Goal: Task Accomplishment & Management: Complete application form

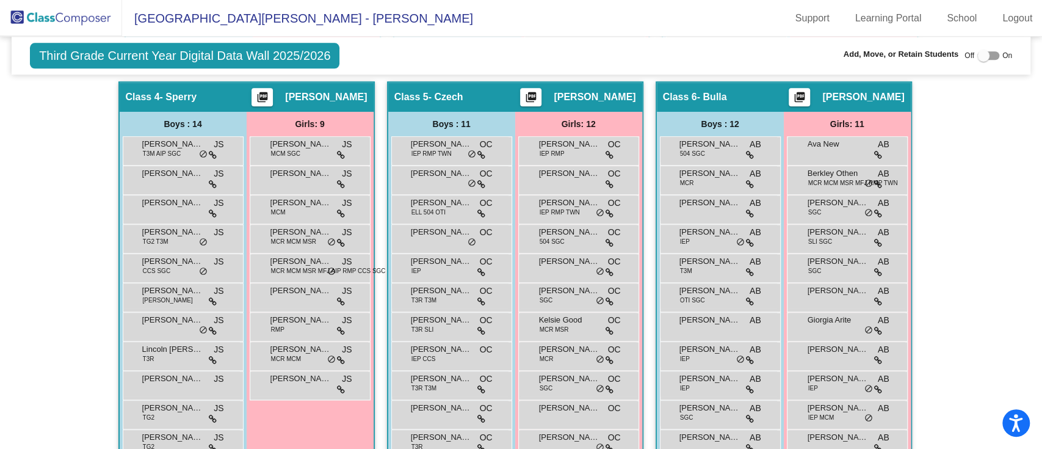
scroll to position [803, 0]
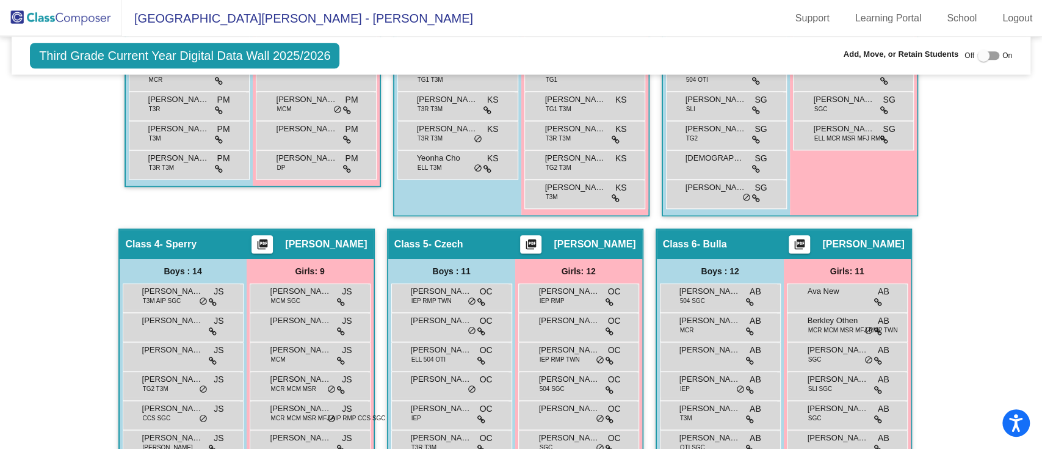
click at [164, 55] on span "Third Grade Current Year Digital Data Wall 2025/2026" at bounding box center [185, 56] width 310 height 26
click at [444, 49] on div "Third Grade Current Year Digital Data Wall 2025/2026 Add, Move, or Retain Stude…" at bounding box center [521, 56] width 1019 height 38
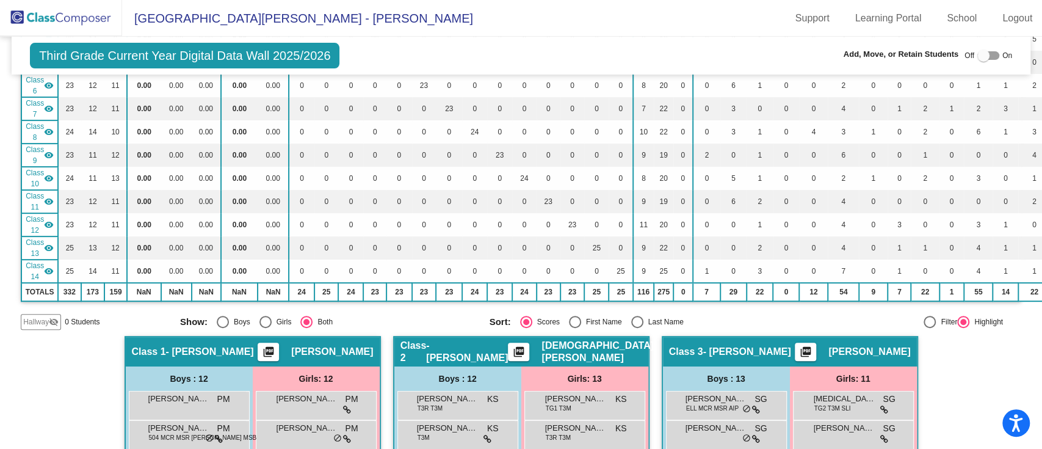
scroll to position [0, 0]
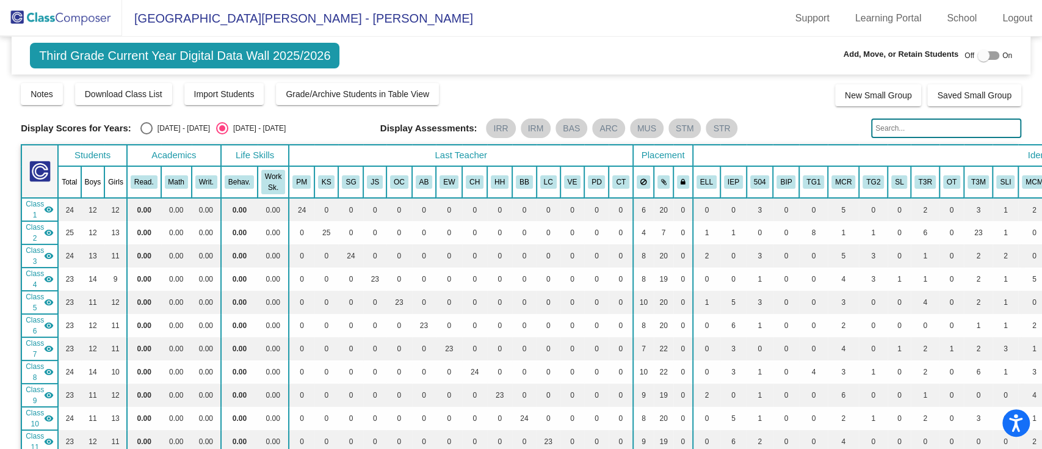
click at [147, 126] on div "Select an option" at bounding box center [146, 128] width 12 height 12
click at [147, 134] on input "[DATE] - [DATE]" at bounding box center [146, 134] width 1 height 1
radio input "true"
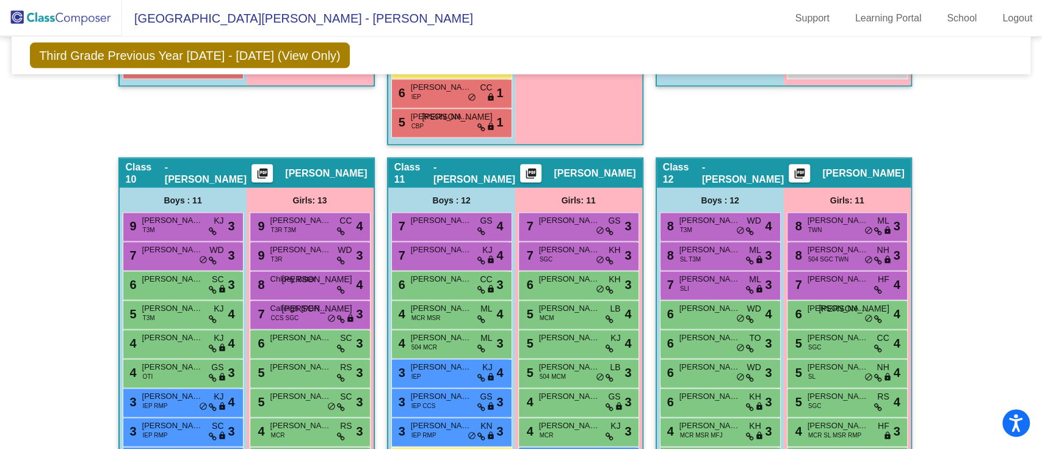
scroll to position [1914, 0]
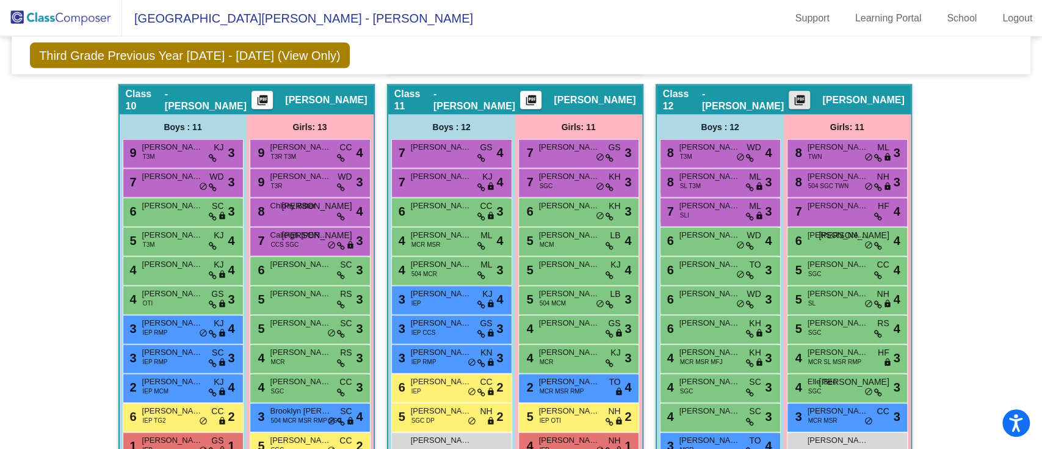
click at [807, 95] on mat-icon "picture_as_pdf" at bounding box center [800, 102] width 15 height 17
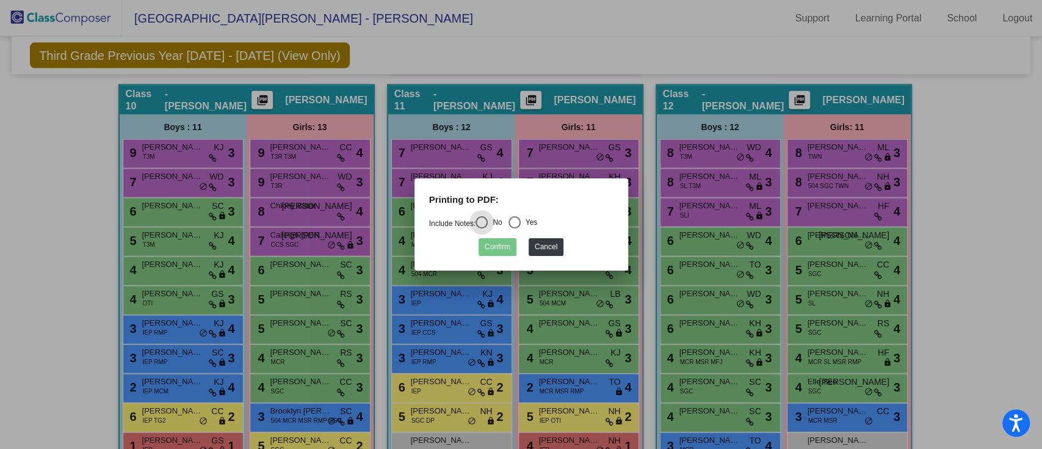
click at [521, 219] on div "Select an option" at bounding box center [515, 222] width 12 height 12
click at [515, 228] on input "Yes" at bounding box center [514, 228] width 1 height 1
radio input "true"
click at [495, 250] on button "Confirm" at bounding box center [498, 247] width 38 height 18
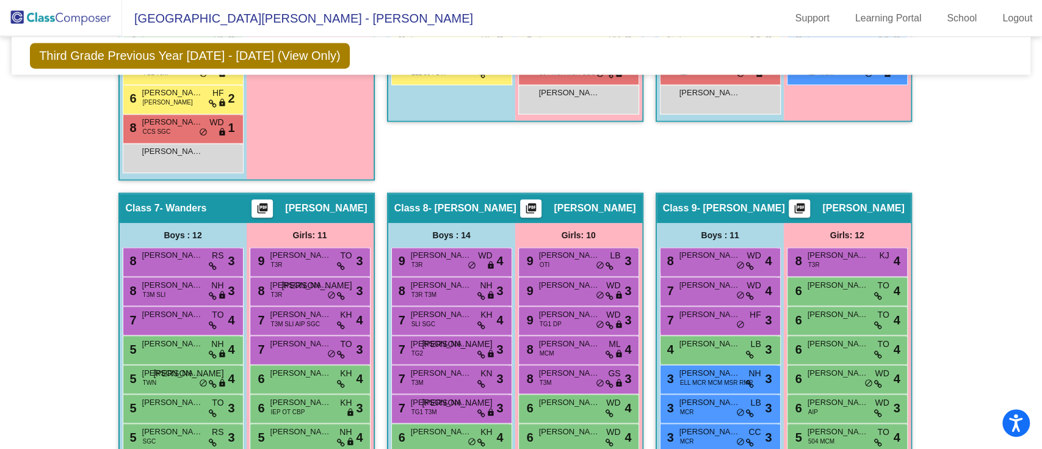
scroll to position [1116, 0]
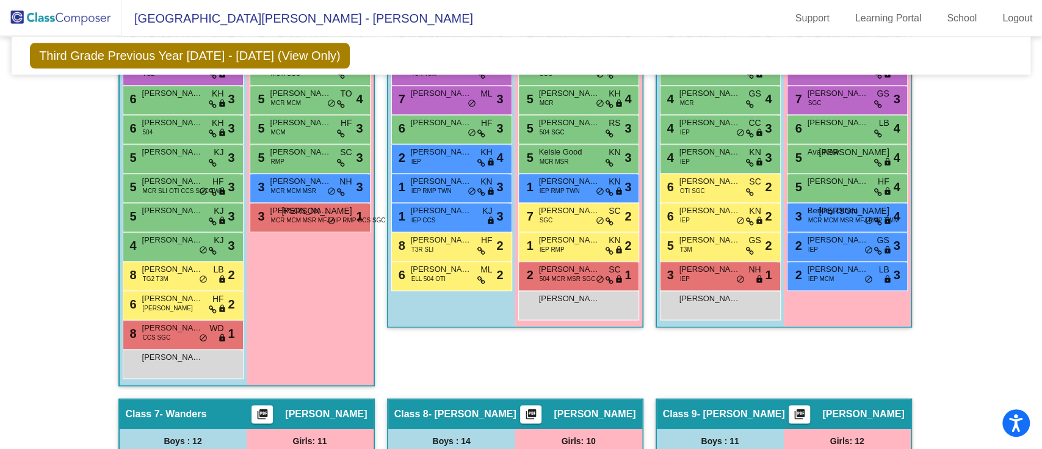
click at [284, 58] on span "Third Grade Previous Year [DATE] - [DATE] (View Only)" at bounding box center [190, 56] width 320 height 26
click at [339, 53] on div "Third Grade Previous Year [DATE] - [DATE] (View Only) Add, Move, or Retain Stud…" at bounding box center [521, 56] width 1019 height 38
click at [765, 409] on div "Class 9 - [PERSON_NAME] picture_as_pdf [PERSON_NAME]" at bounding box center [784, 413] width 254 height 29
click at [807, 412] on mat-icon "picture_as_pdf" at bounding box center [800, 416] width 15 height 17
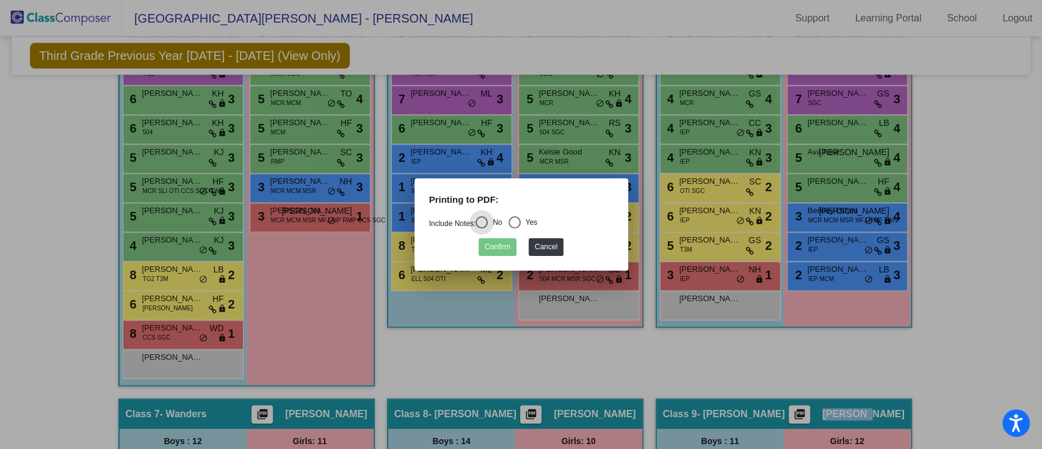
click at [815, 412] on div at bounding box center [521, 224] width 1042 height 449
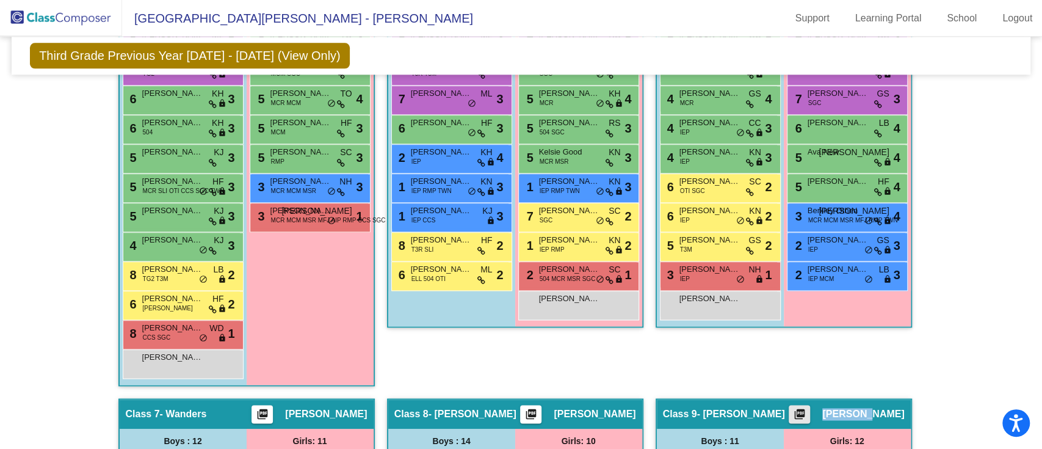
click at [807, 412] on mat-icon "picture_as_pdf" at bounding box center [800, 416] width 15 height 17
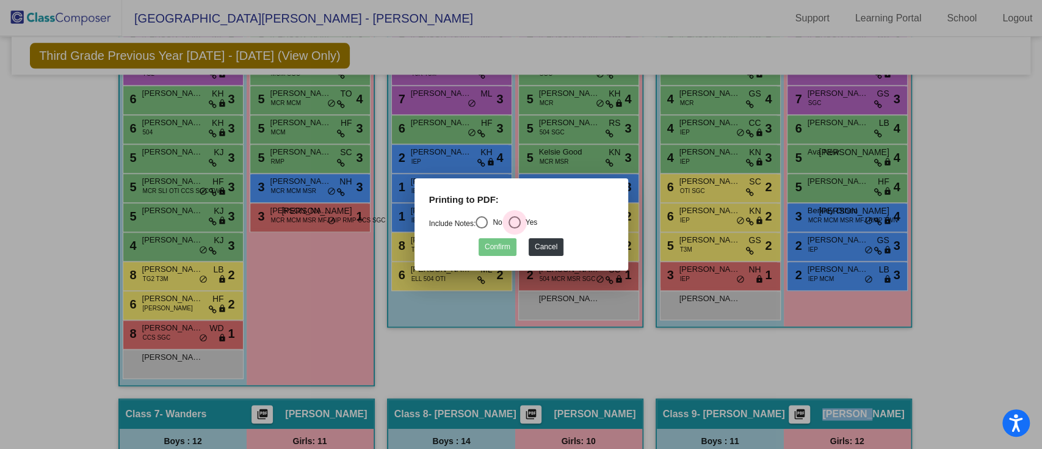
click at [519, 222] on div "Select an option" at bounding box center [515, 222] width 12 height 12
click at [515, 228] on input "Yes" at bounding box center [514, 228] width 1 height 1
radio input "true"
click at [497, 245] on button "Confirm" at bounding box center [498, 247] width 38 height 18
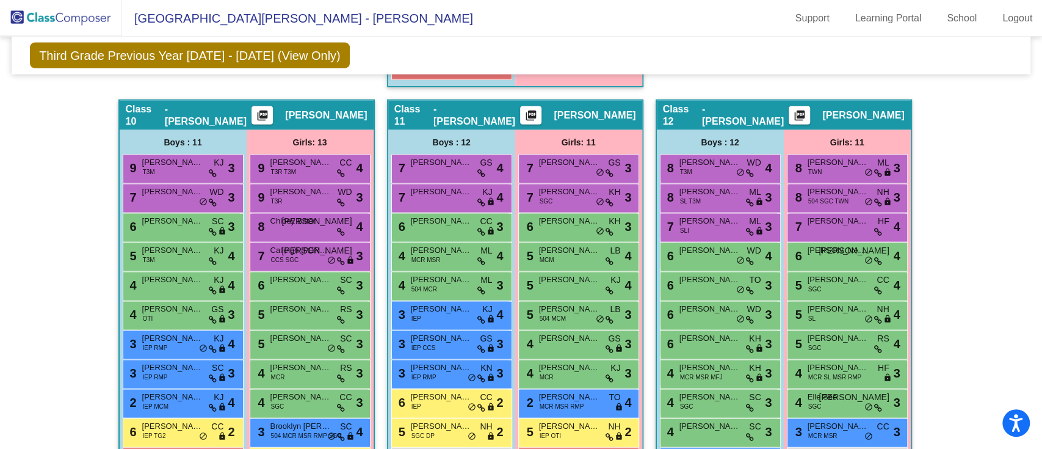
scroll to position [1910, 0]
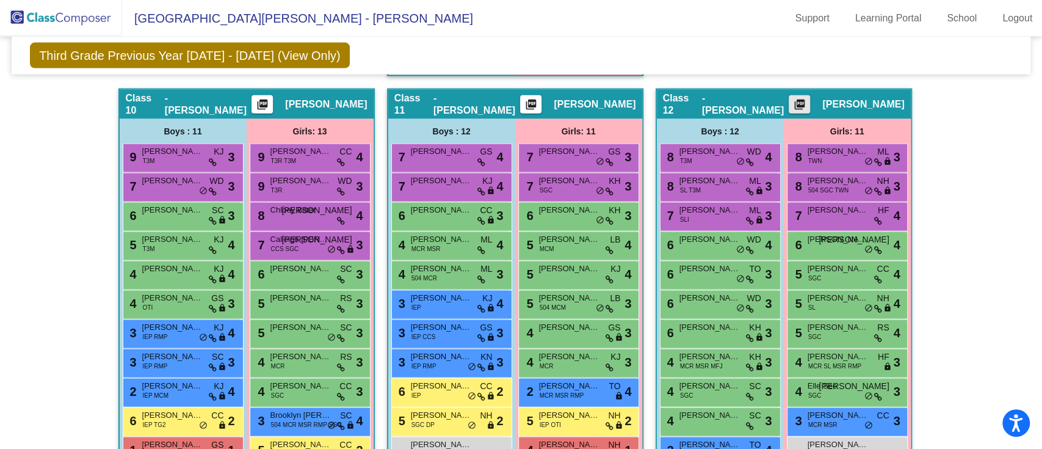
click at [807, 104] on mat-icon "picture_as_pdf" at bounding box center [800, 106] width 15 height 17
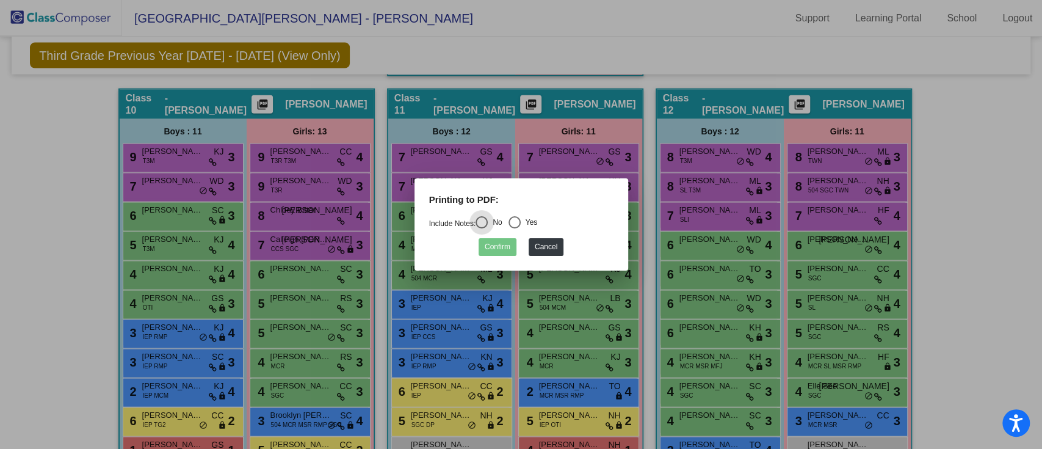
click at [521, 221] on div "Select an option" at bounding box center [515, 222] width 12 height 12
click at [515, 228] on input "Yes" at bounding box center [514, 228] width 1 height 1
radio input "true"
click at [493, 242] on button "Confirm" at bounding box center [498, 247] width 38 height 18
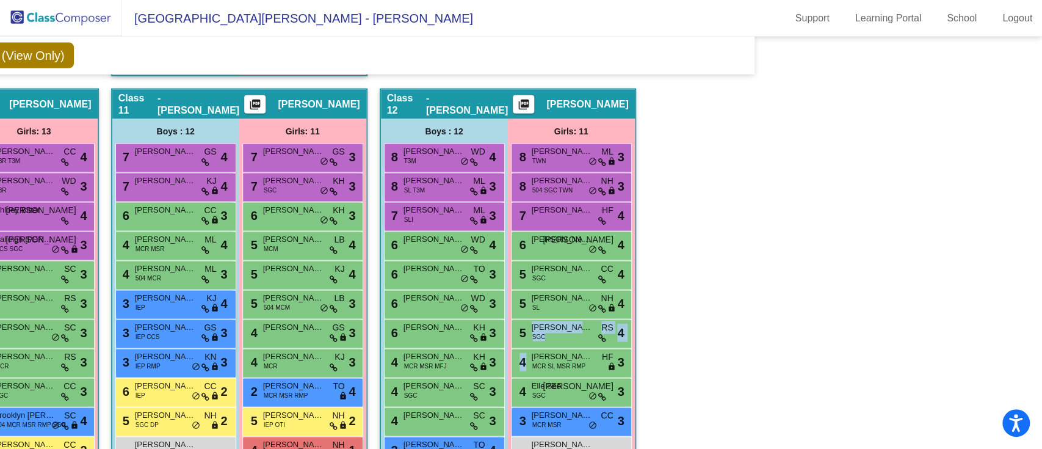
scroll to position [1910, 350]
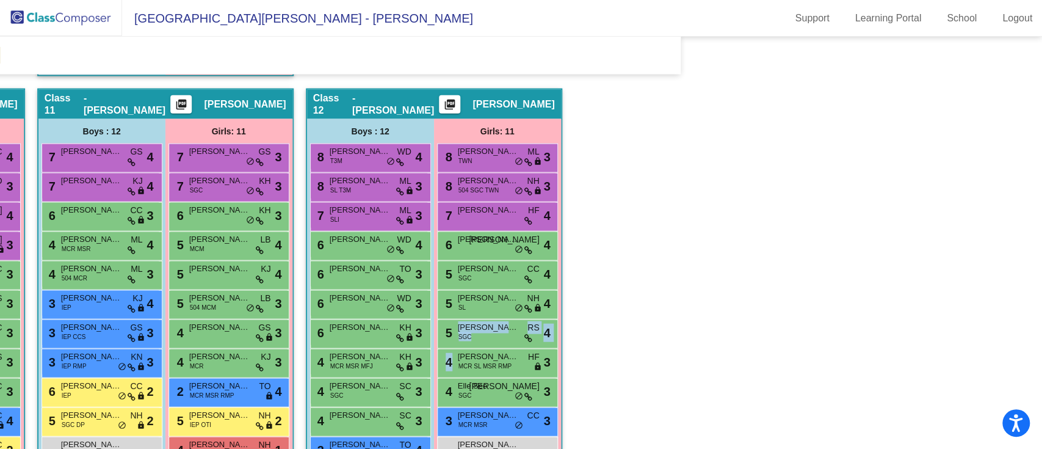
drag, startPoint x: 1036, startPoint y: 334, endPoint x: 1038, endPoint y: 365, distance: 30.6
click at [1038, 365] on mat-sidenav-content "Third Grade Previous Year [DATE] - [DATE] (View Only) Add, Move, or Retain Stud…" at bounding box center [521, 243] width 1042 height 412
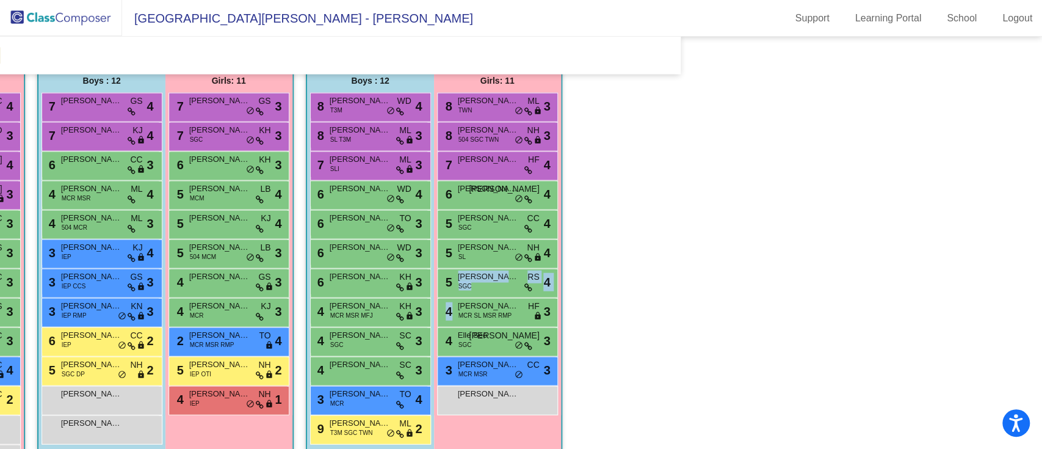
scroll to position [1964, 350]
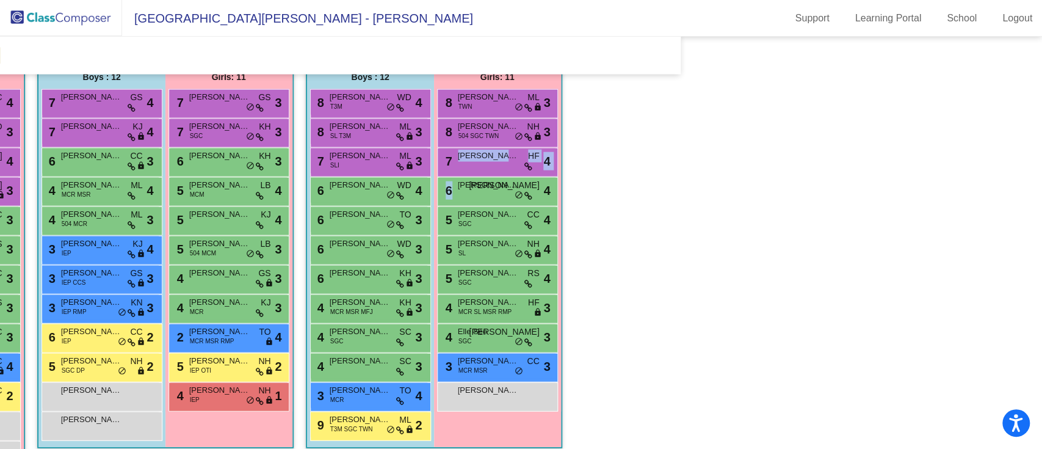
click at [710, 177] on mat-sidenav-content "Third Grade Previous Year [DATE] - [DATE] (View Only) Add, Move, or Retain Stud…" at bounding box center [521, 243] width 1042 height 412
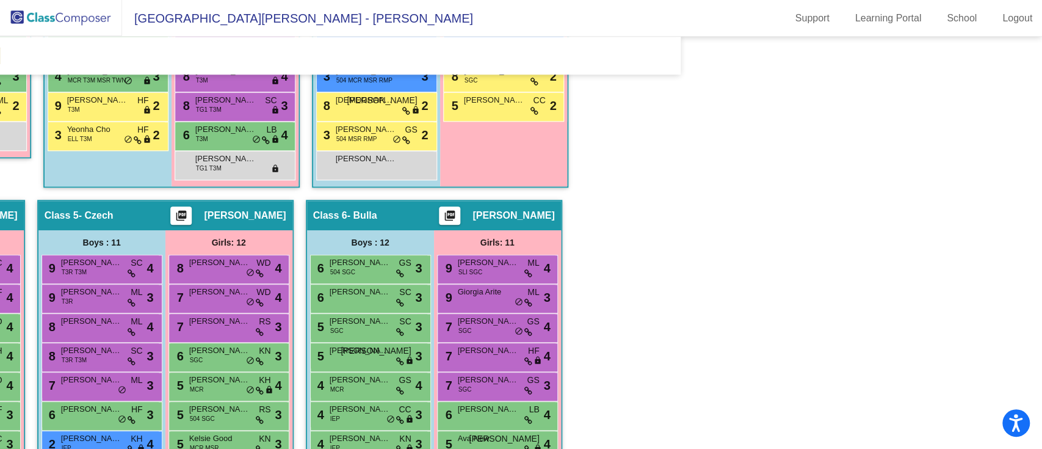
scroll to position [767, 350]
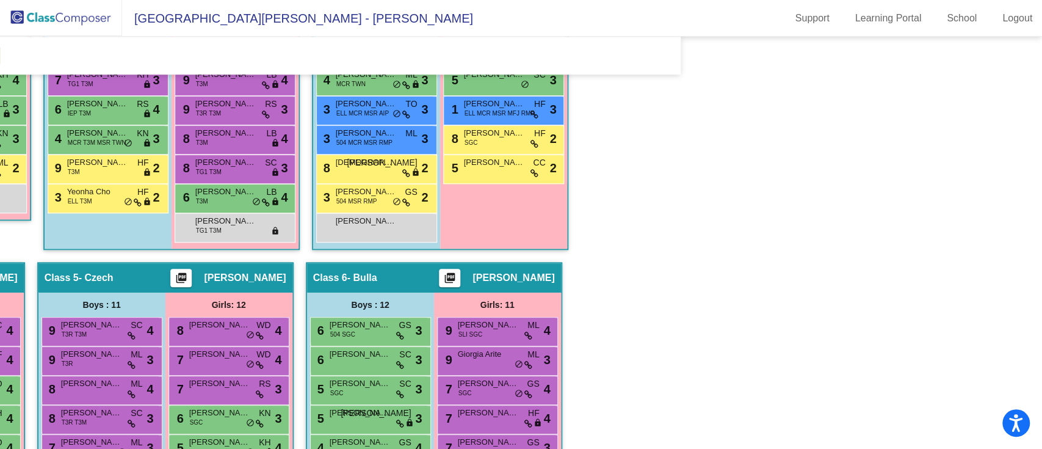
click at [457, 273] on mat-icon "picture_as_pdf" at bounding box center [450, 280] width 15 height 17
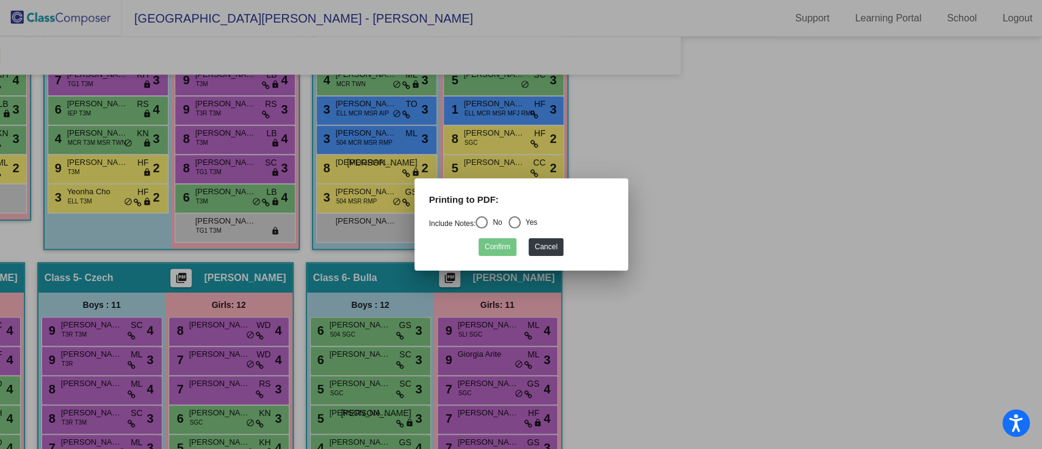
click at [518, 214] on div "Printing to PDF:" at bounding box center [521, 204] width 203 height 23
click at [517, 224] on div "Select an option" at bounding box center [515, 222] width 12 height 12
click at [515, 228] on input "Yes" at bounding box center [514, 228] width 1 height 1
radio input "true"
click at [493, 245] on button "Confirm" at bounding box center [498, 247] width 38 height 18
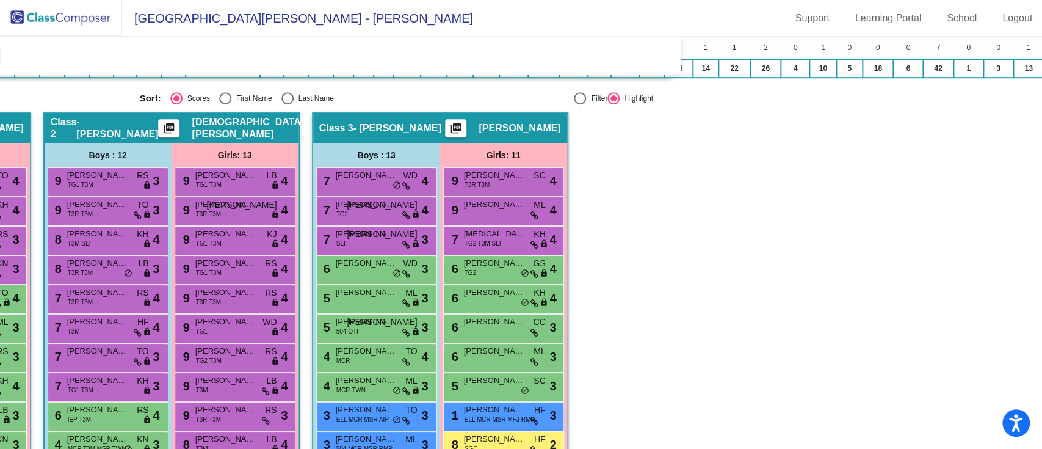
scroll to position [457, 350]
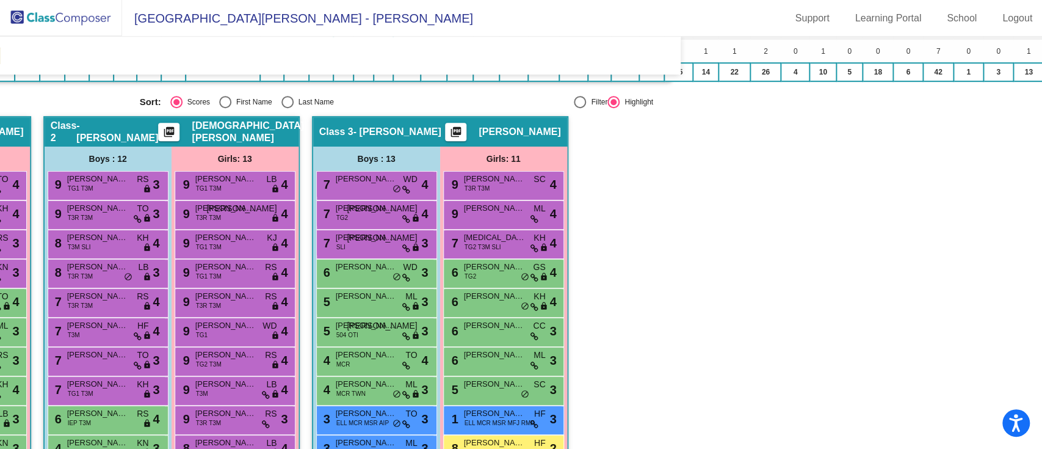
click at [176, 127] on mat-icon "picture_as_pdf" at bounding box center [169, 134] width 15 height 17
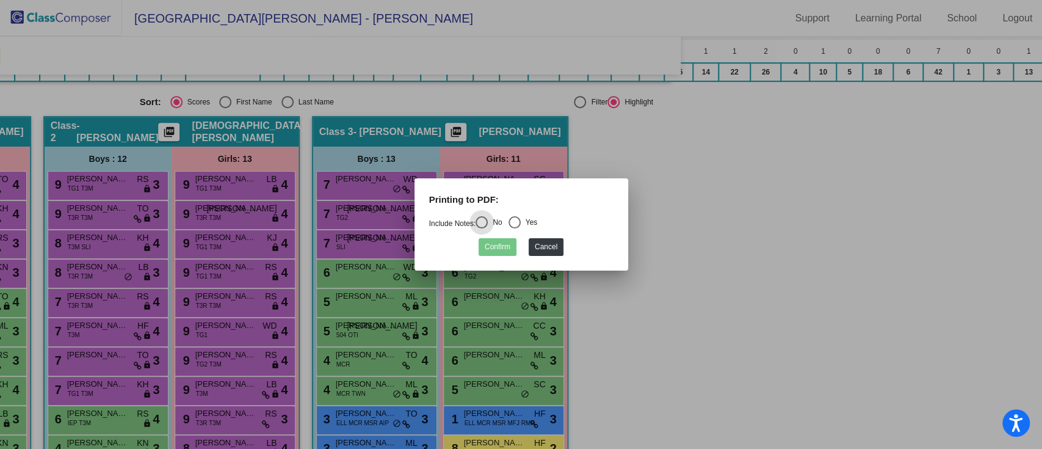
click at [512, 223] on div "Select an option" at bounding box center [515, 222] width 12 height 12
click at [514, 228] on input "Yes" at bounding box center [514, 228] width 1 height 1
radio input "true"
click at [491, 250] on button "Confirm" at bounding box center [498, 247] width 38 height 18
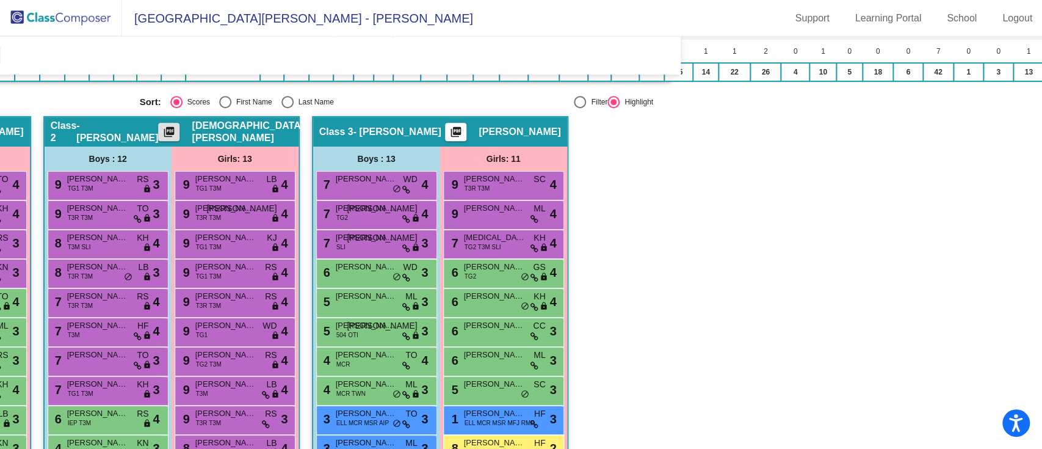
click at [463, 128] on mat-icon "picture_as_pdf" at bounding box center [456, 134] width 15 height 17
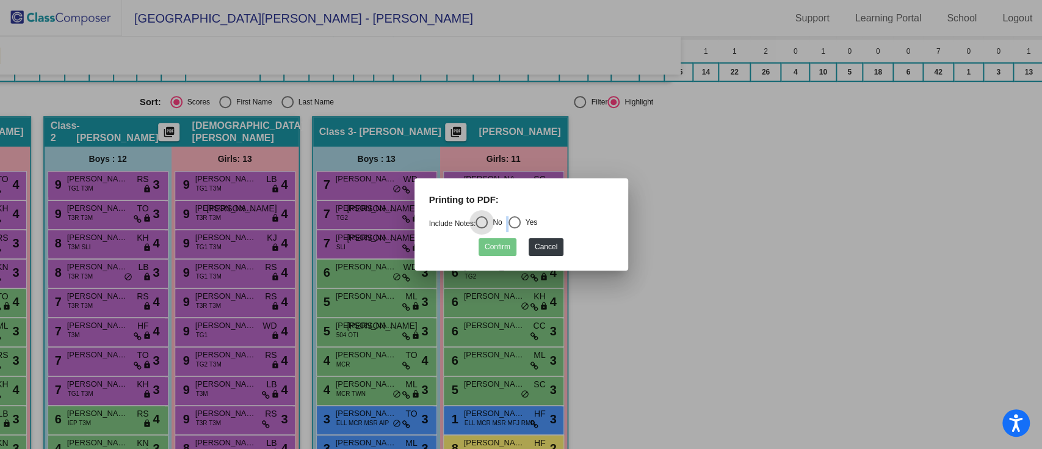
click at [512, 223] on mat-radio-group "Include Notes: No Yes" at bounding box center [483, 223] width 109 height 9
click at [517, 226] on div "Select an option" at bounding box center [515, 222] width 12 height 12
click at [515, 228] on input "Yes" at bounding box center [514, 228] width 1 height 1
radio input "true"
click at [506, 248] on button "Confirm" at bounding box center [498, 247] width 38 height 18
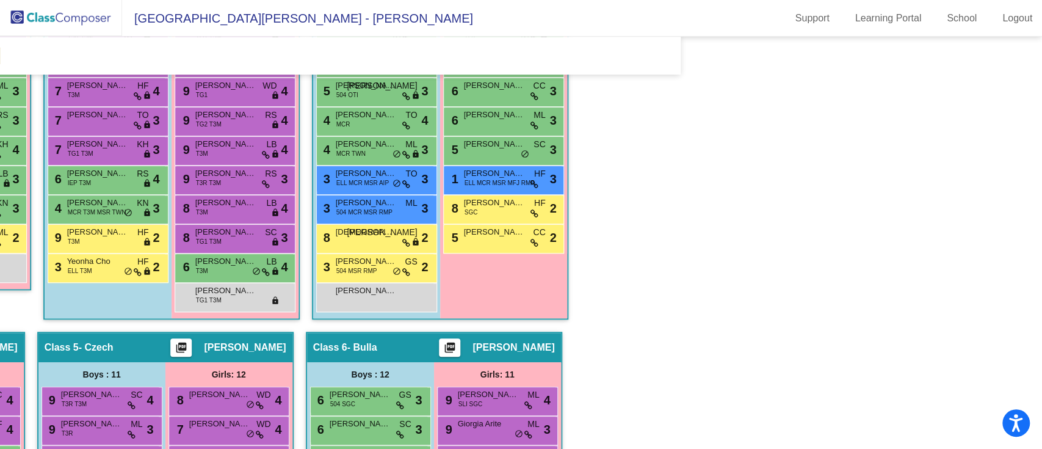
scroll to position [860, 350]
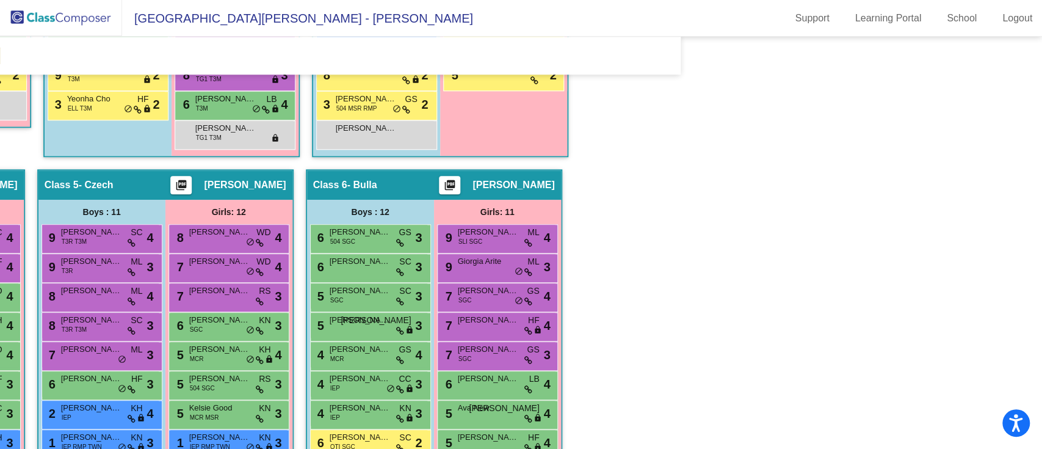
click at [189, 180] on mat-icon "picture_as_pdf" at bounding box center [181, 187] width 15 height 17
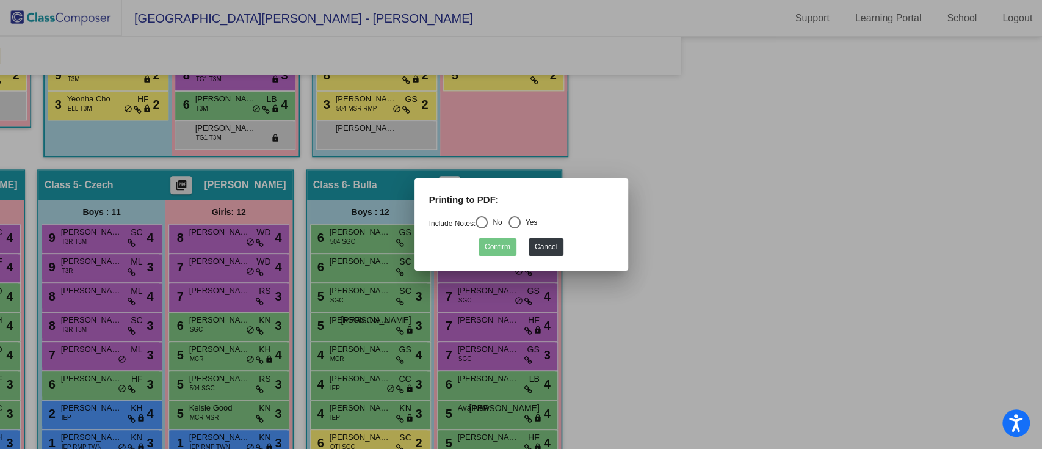
click at [196, 180] on div at bounding box center [521, 224] width 1042 height 449
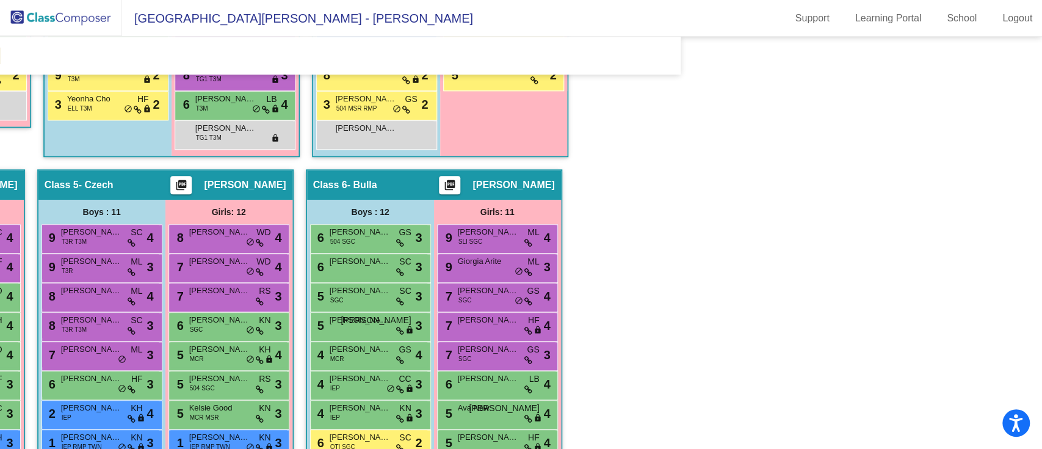
click at [189, 180] on mat-icon "picture_as_pdf" at bounding box center [181, 187] width 15 height 17
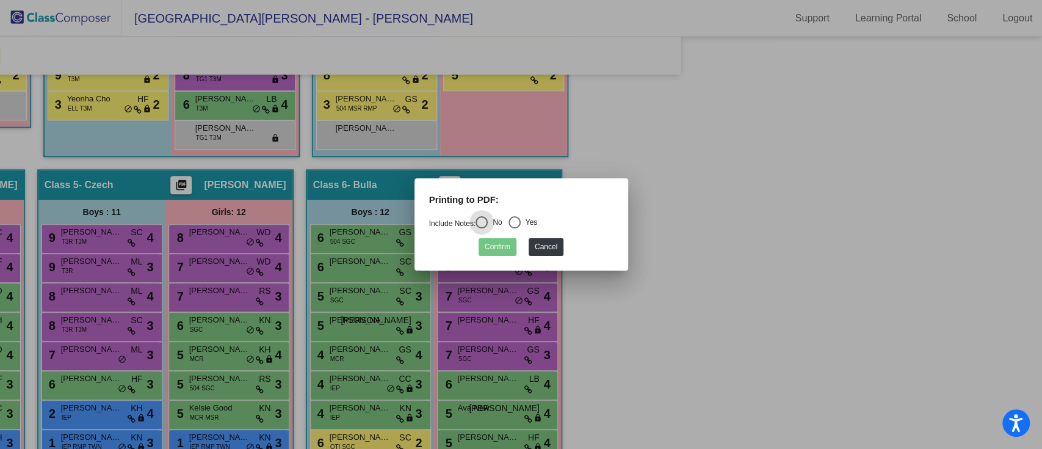
click at [513, 220] on div "Select an option" at bounding box center [515, 222] width 12 height 12
click at [514, 228] on input "Yes" at bounding box center [514, 228] width 1 height 1
radio input "true"
click at [499, 249] on button "Confirm" at bounding box center [498, 247] width 38 height 18
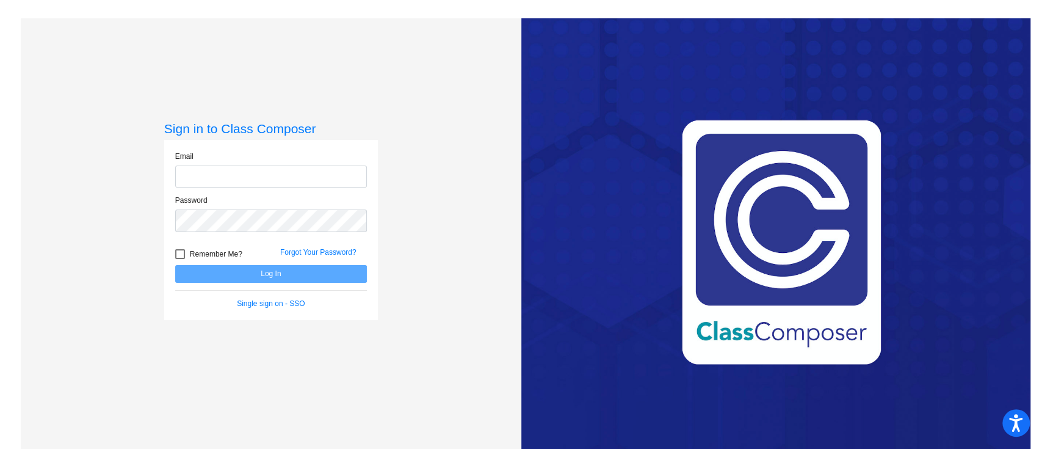
type input "GillilaK@hudson.k12.oh.us"
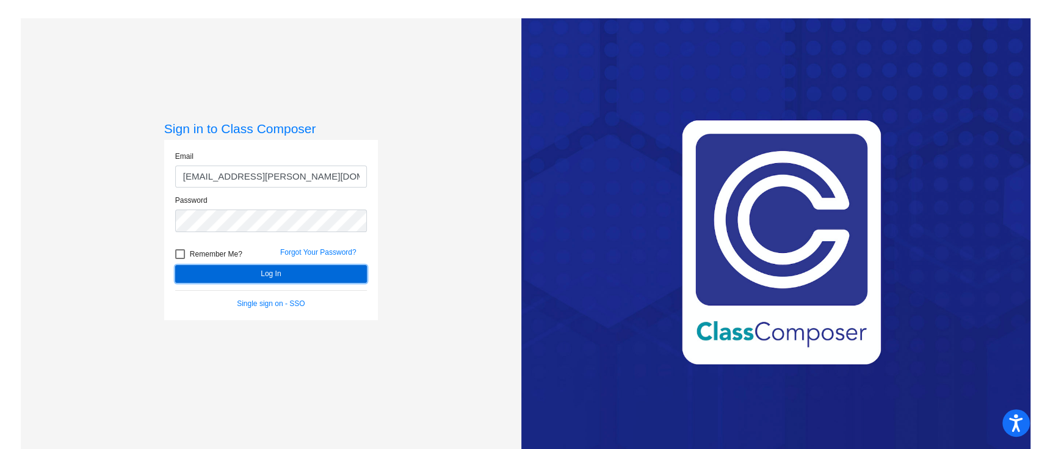
click at [251, 272] on button "Log In" at bounding box center [271, 274] width 192 height 18
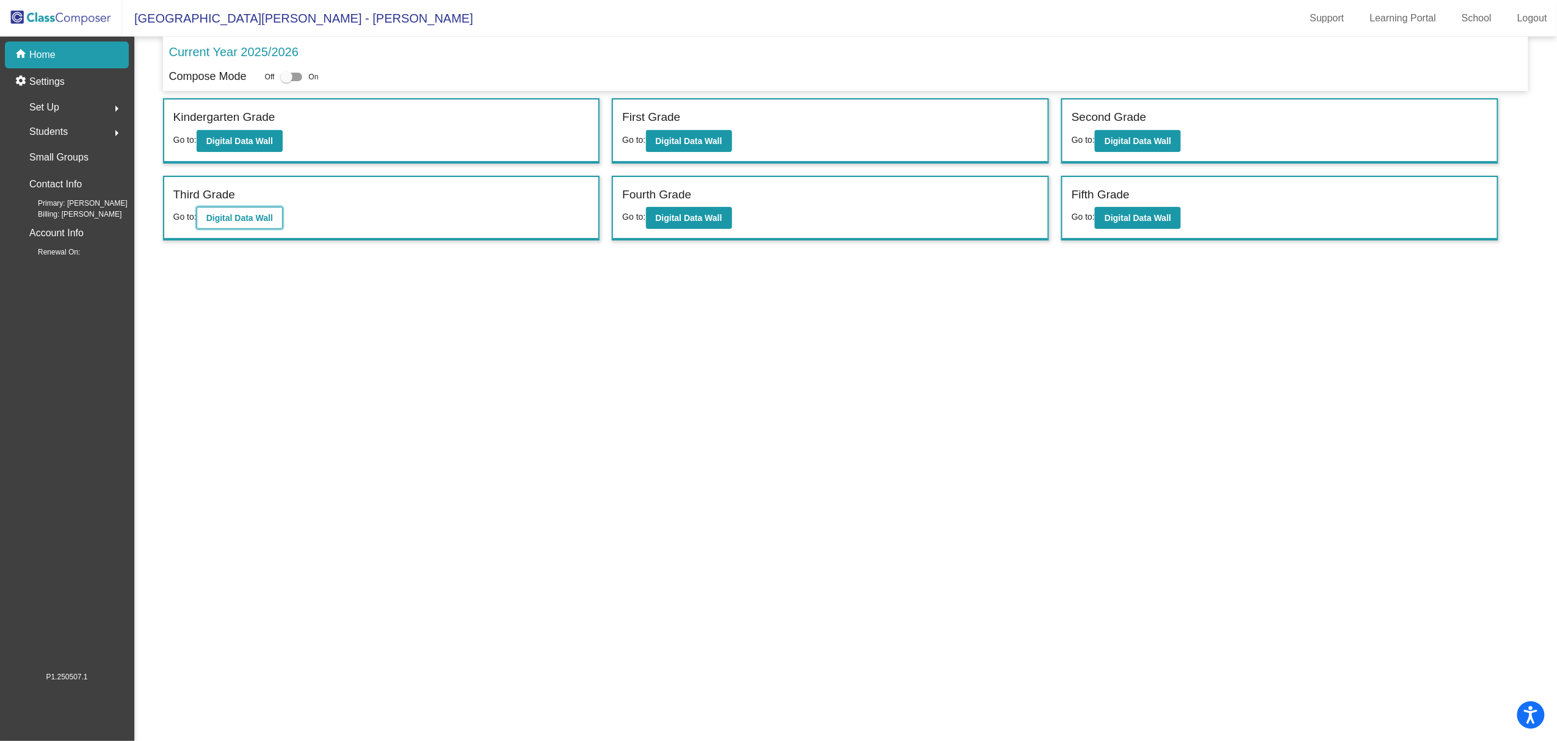
click at [228, 220] on b "Digital Data Wall" at bounding box center [239, 218] width 67 height 10
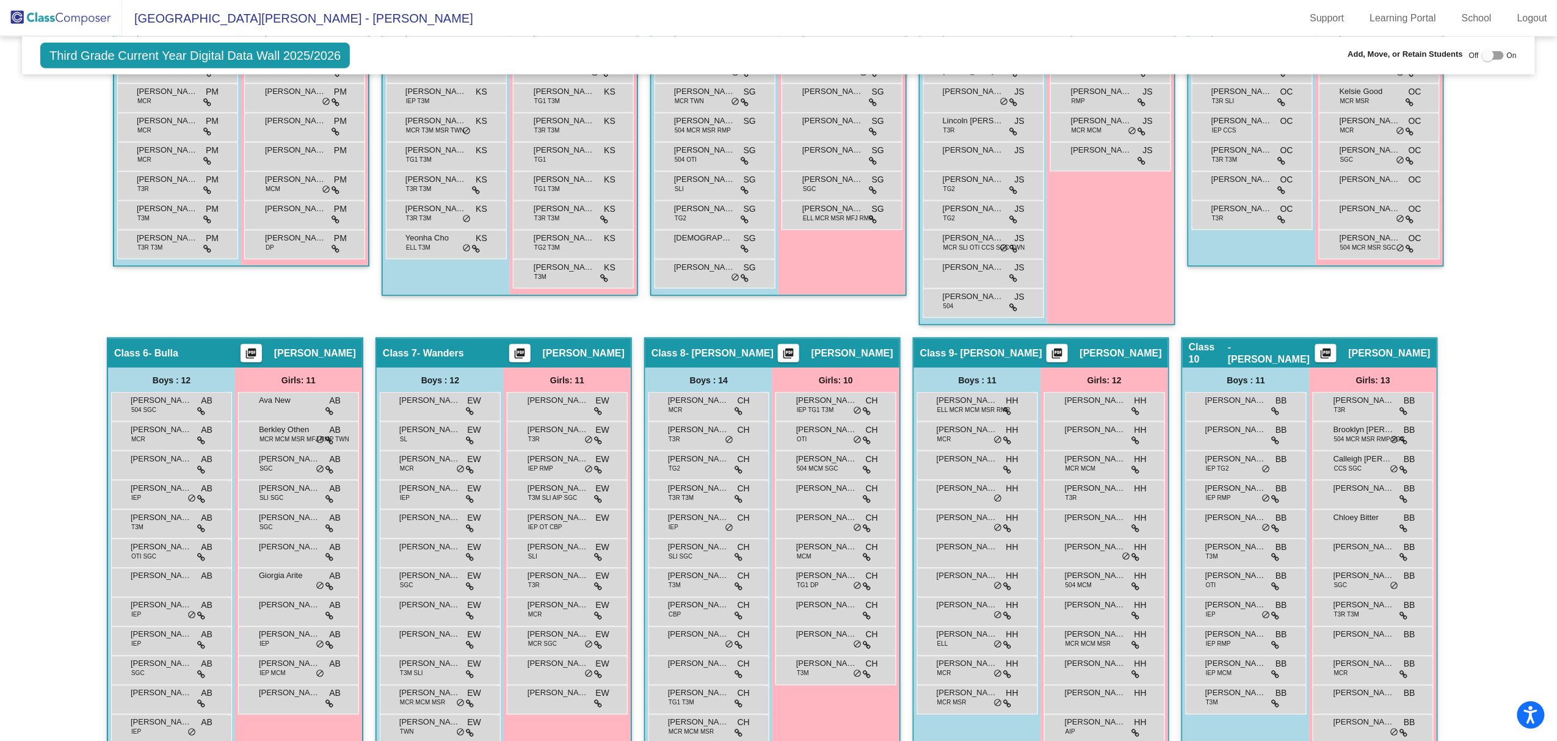
scroll to position [633, 0]
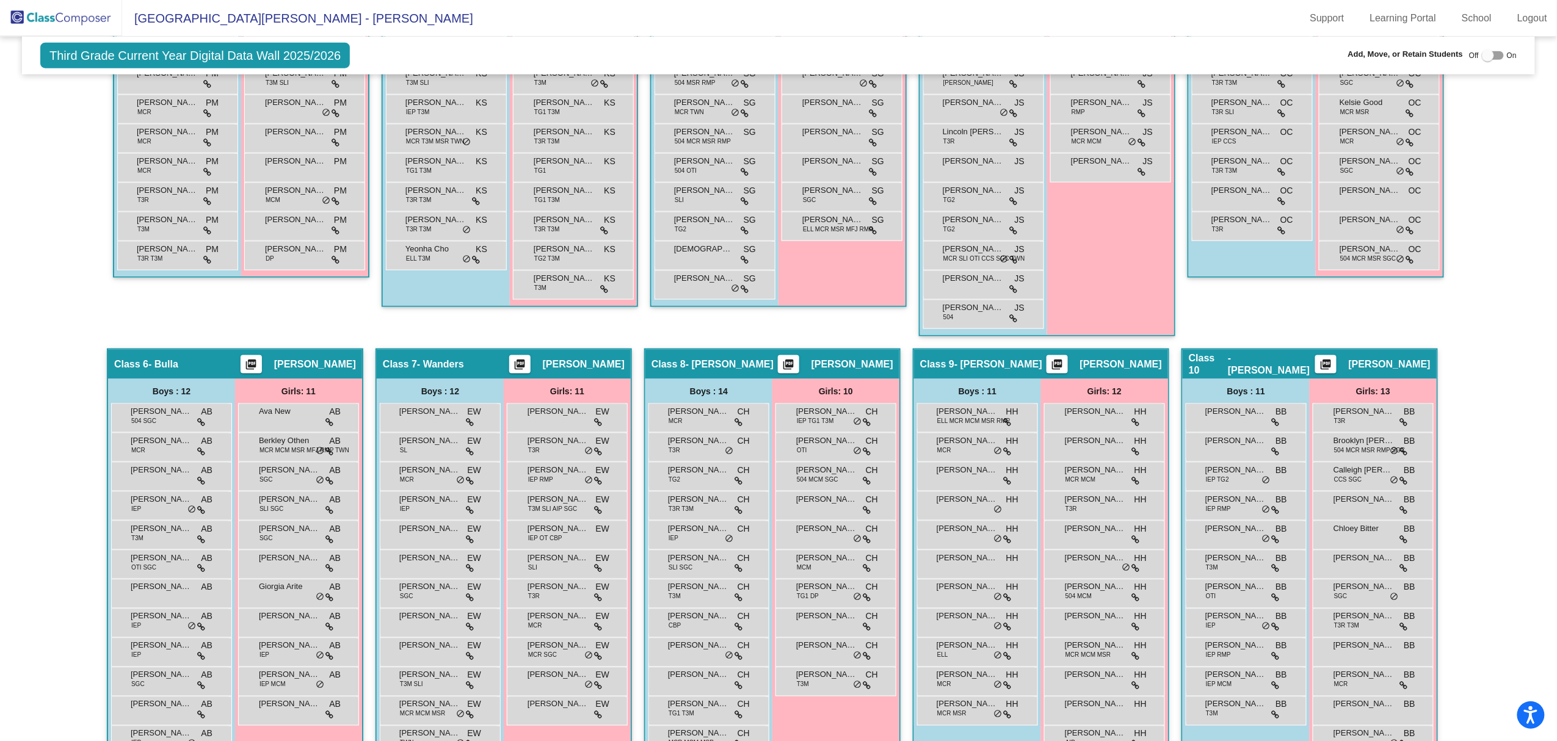
drag, startPoint x: 1551, startPoint y: 379, endPoint x: 1562, endPoint y: 303, distance: 76.5
click at [1042, 303] on html "Accessibility Screen-Reader Guide, Feedback, and Issue Reporting | New window E…" at bounding box center [778, 370] width 1557 height 741
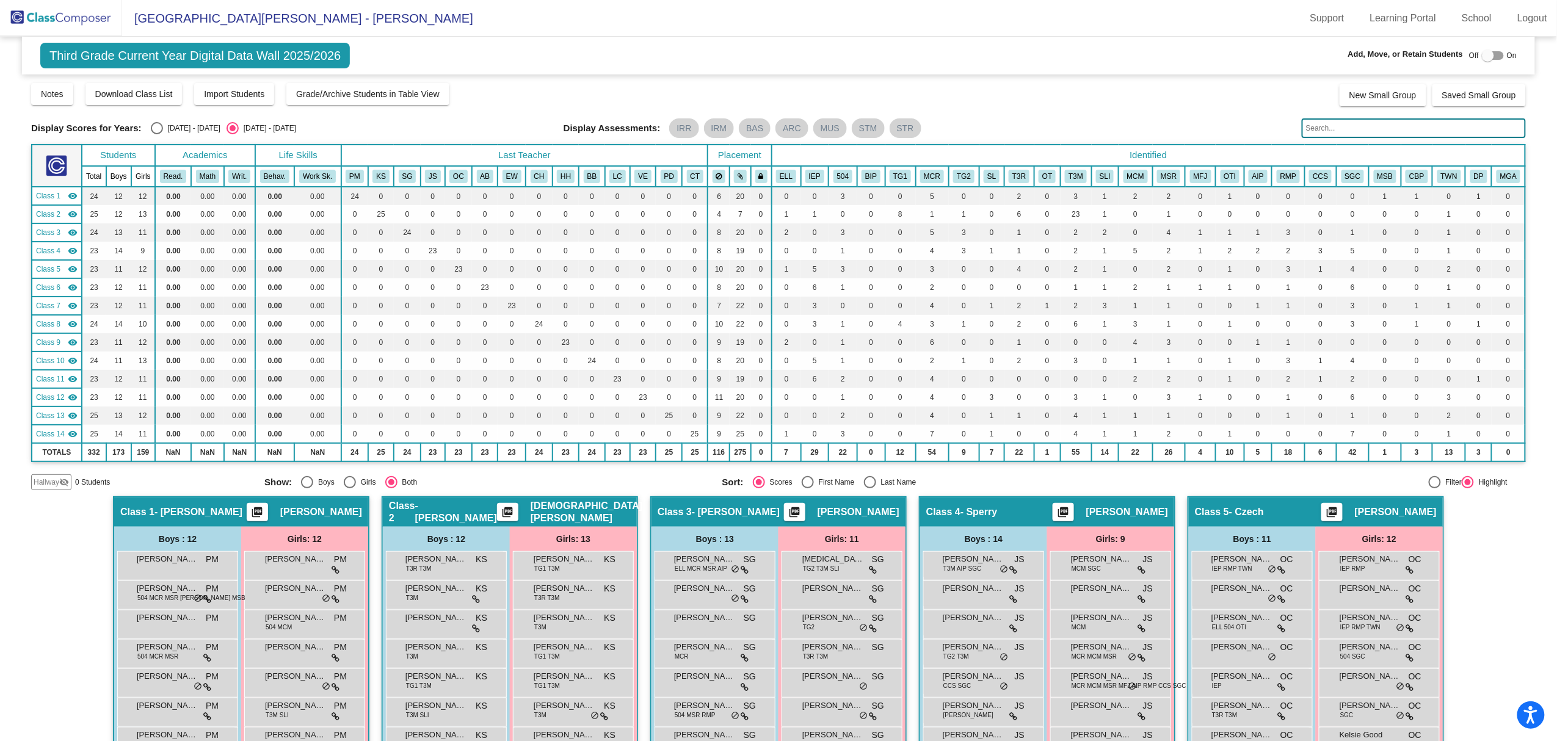
scroll to position [681, 0]
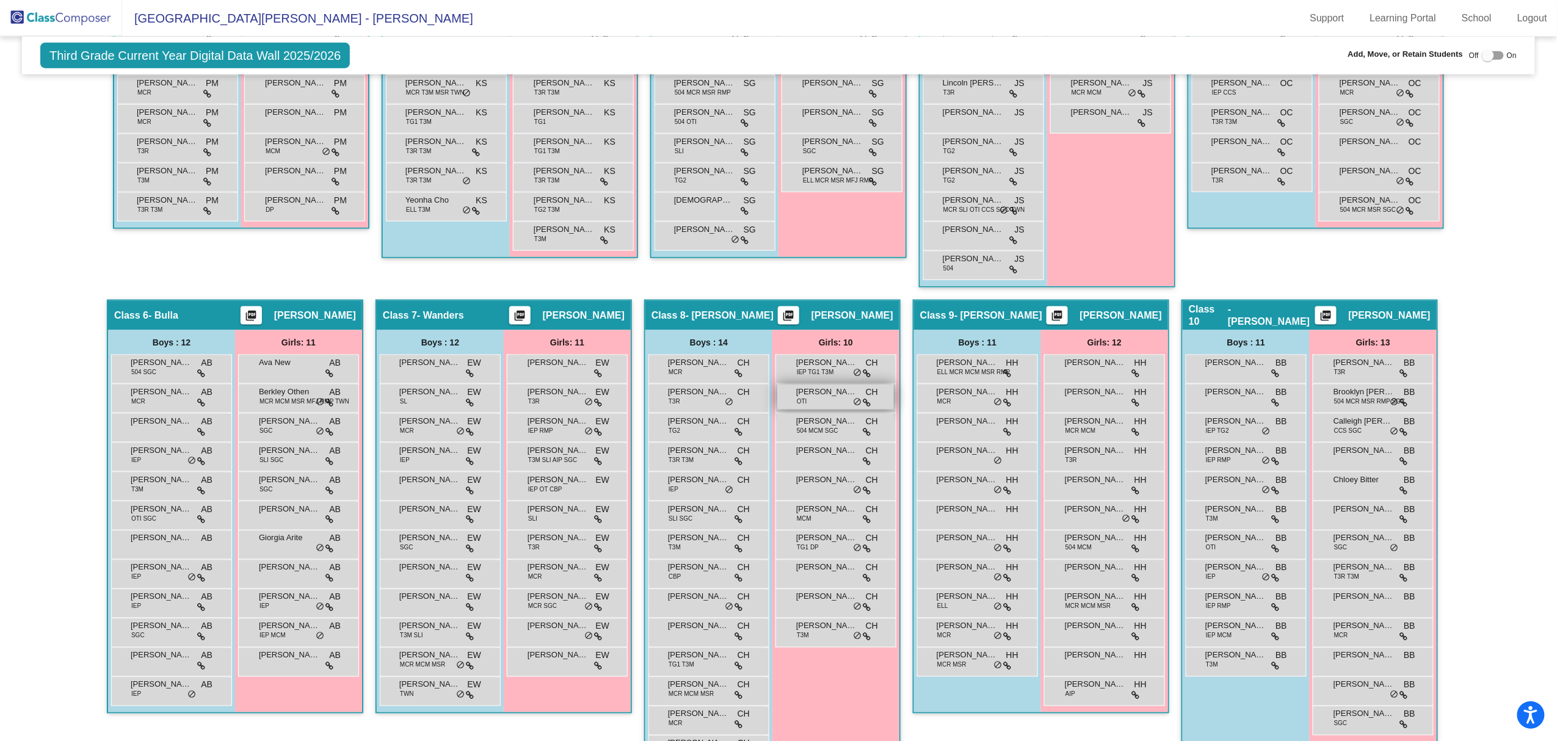
click at [825, 393] on span "[PERSON_NAME]" at bounding box center [826, 392] width 61 height 12
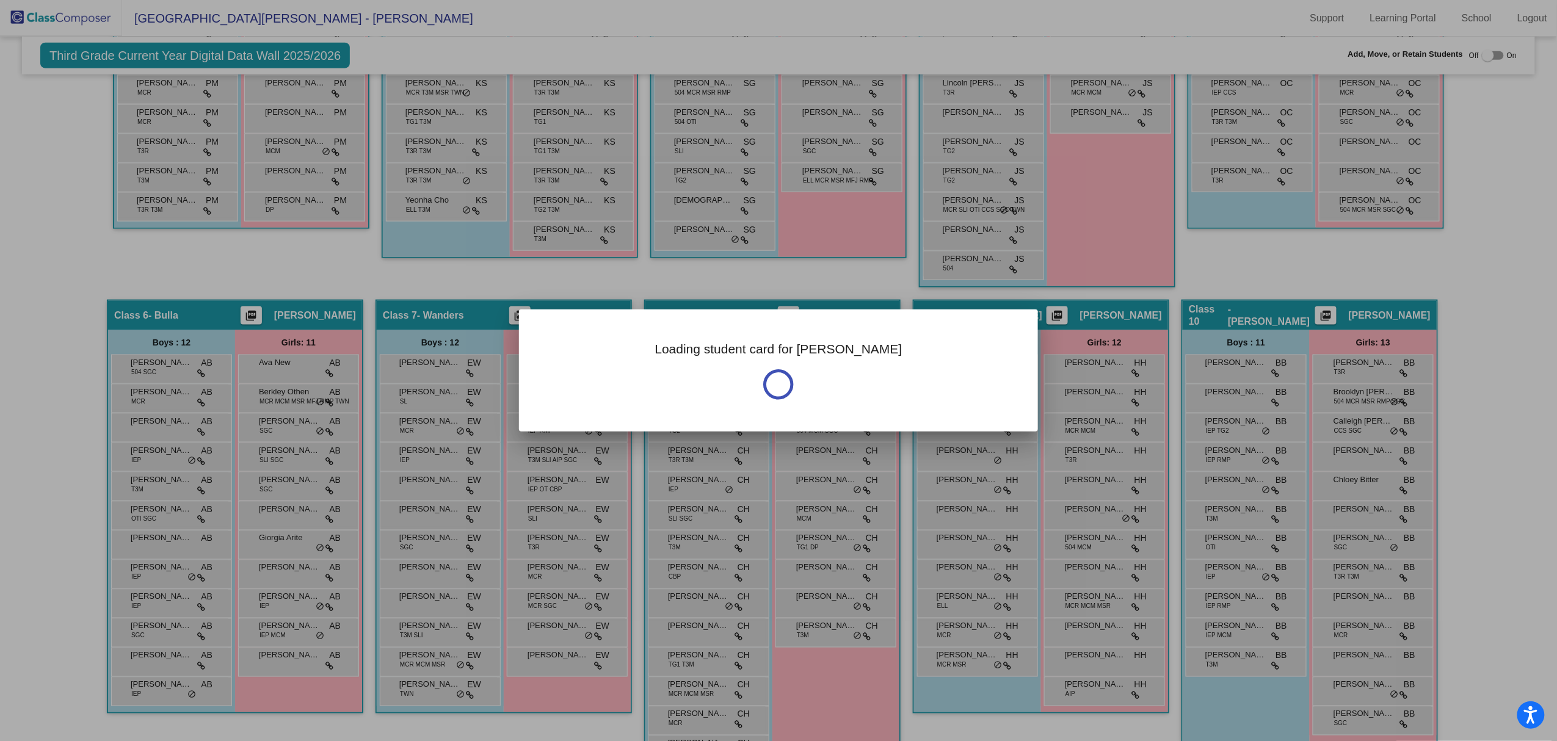
click at [825, 393] on div "Loading student card for Claire" at bounding box center [778, 371] width 519 height 122
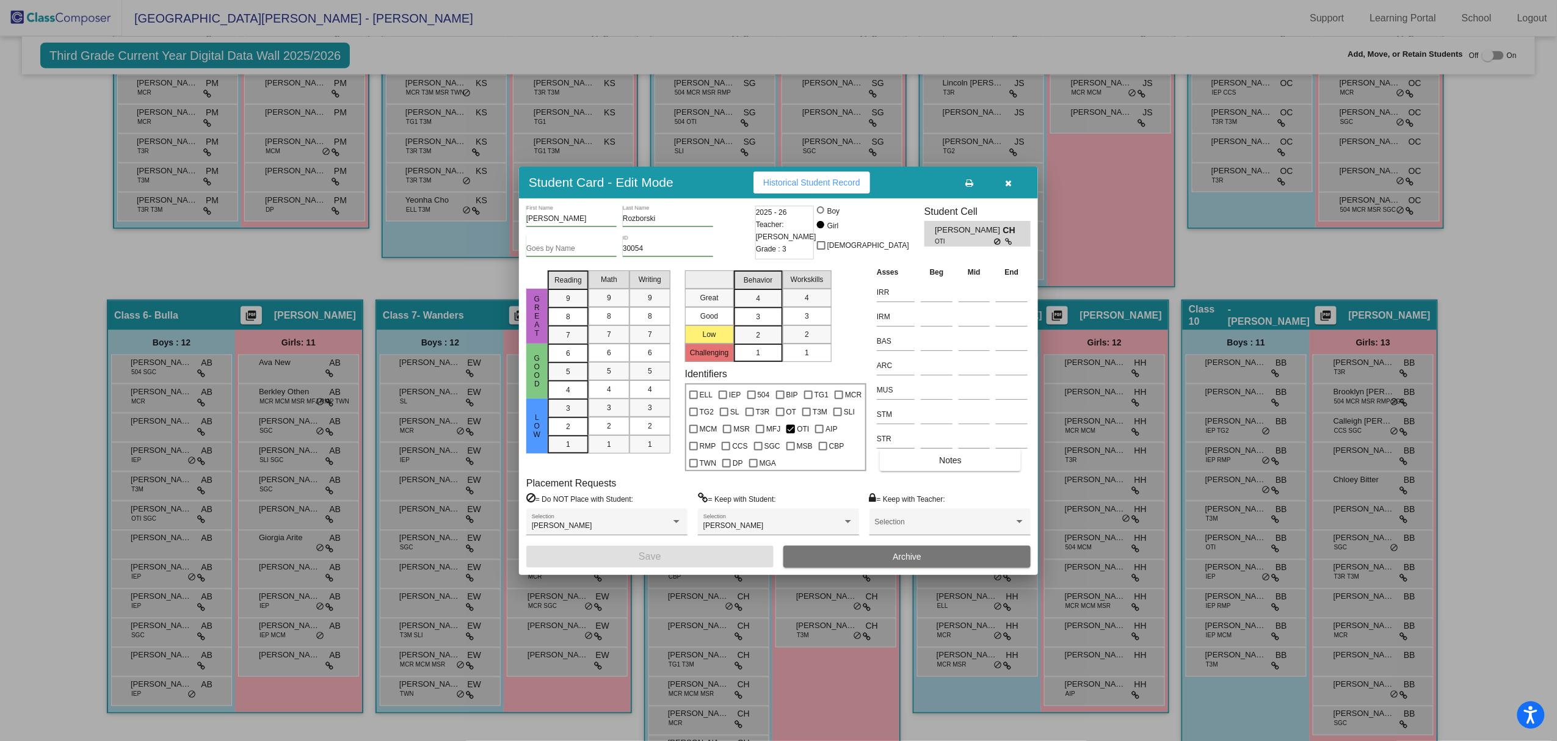
click at [1006, 182] on icon "button" at bounding box center [1009, 183] width 7 height 9
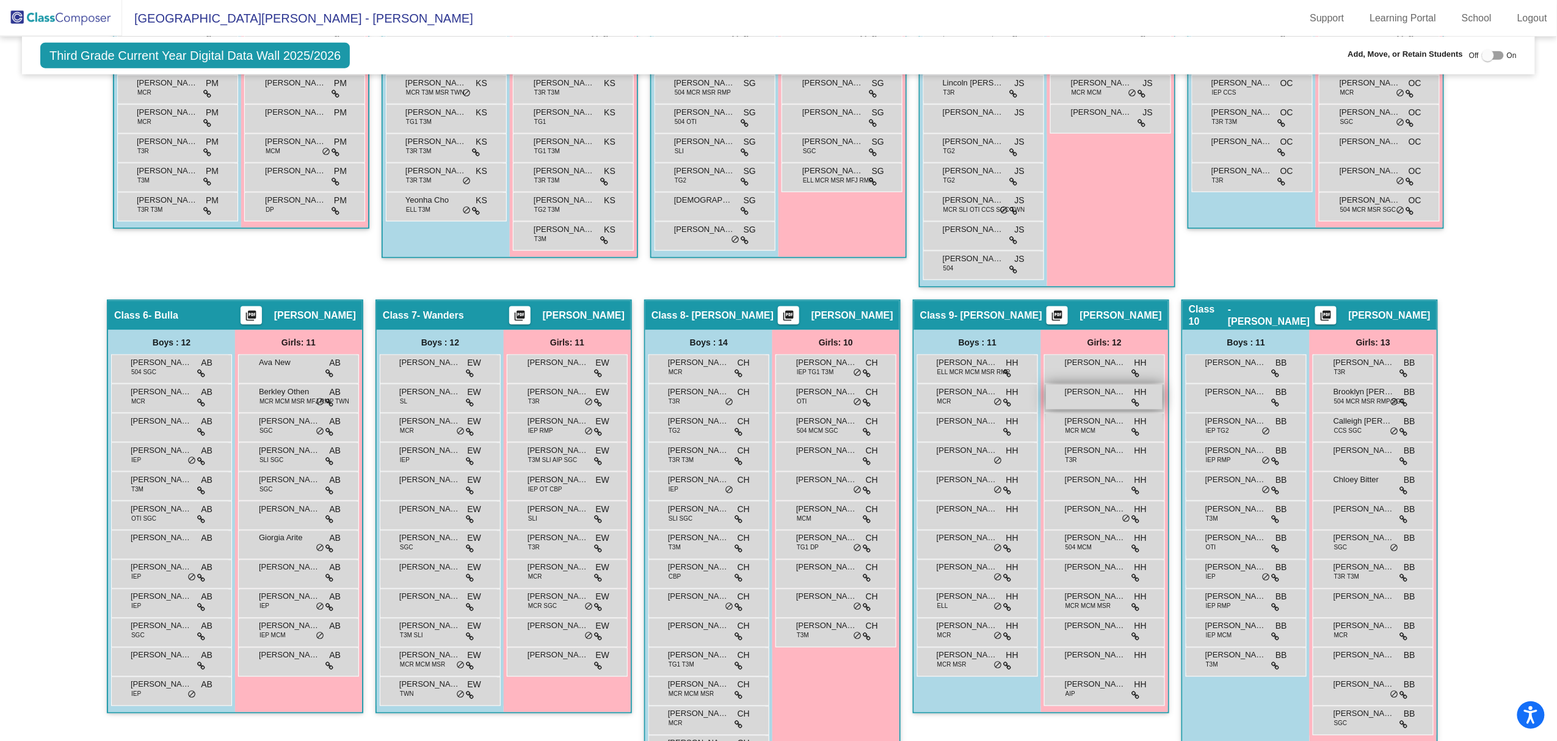
click at [1042, 393] on span "[PERSON_NAME]" at bounding box center [1095, 392] width 61 height 12
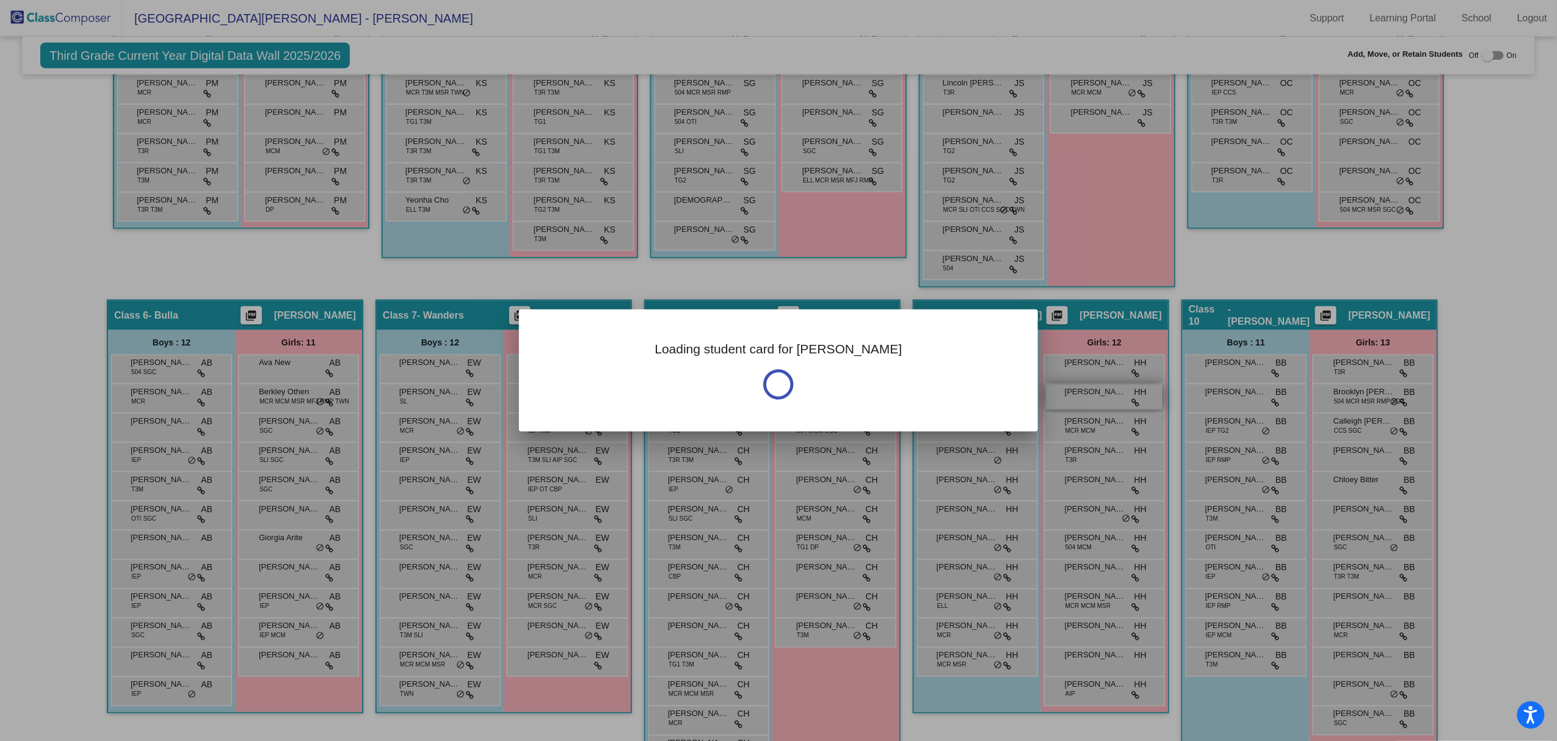
click at [1042, 393] on div at bounding box center [778, 370] width 1557 height 741
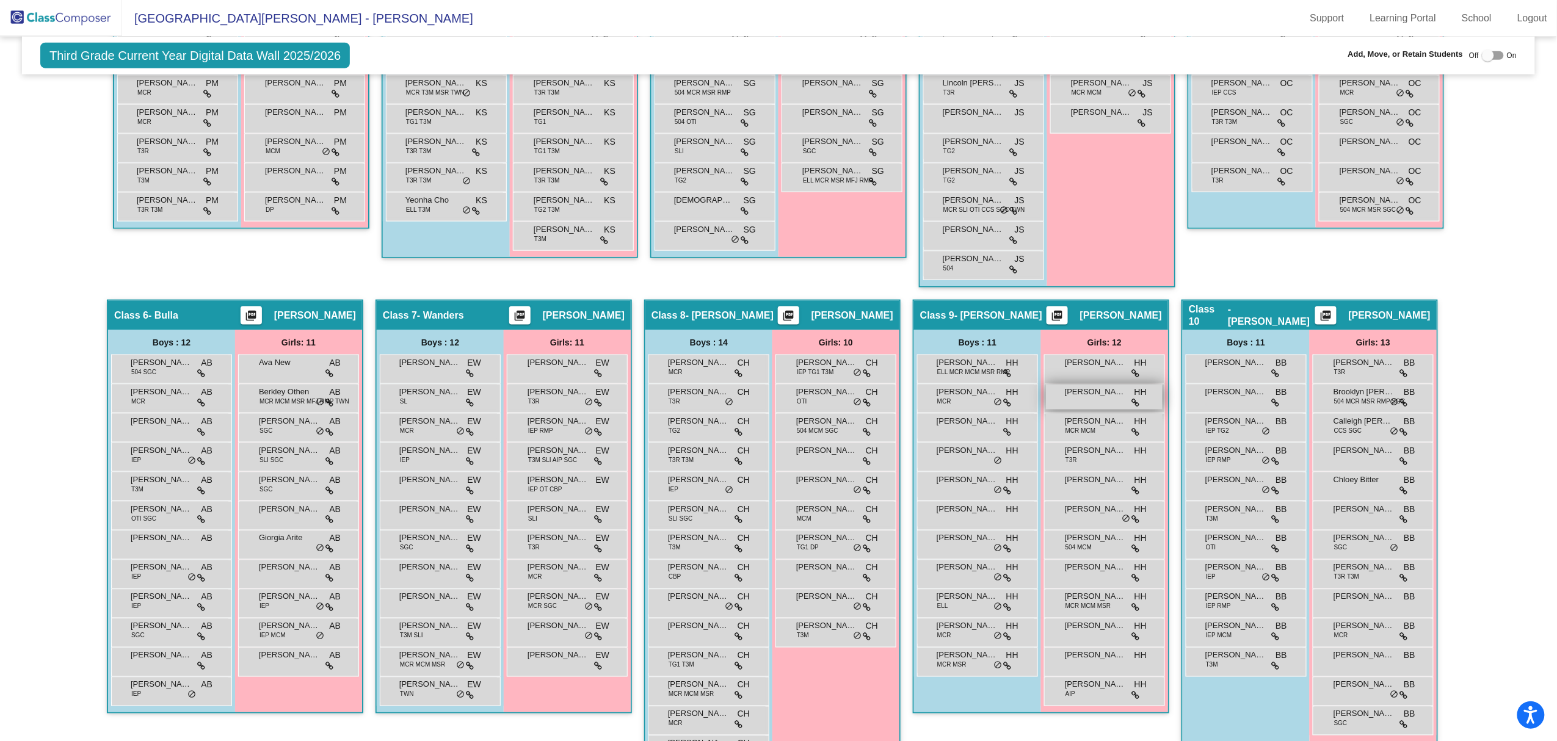
click at [1042, 394] on span "[PERSON_NAME]" at bounding box center [1095, 392] width 61 height 12
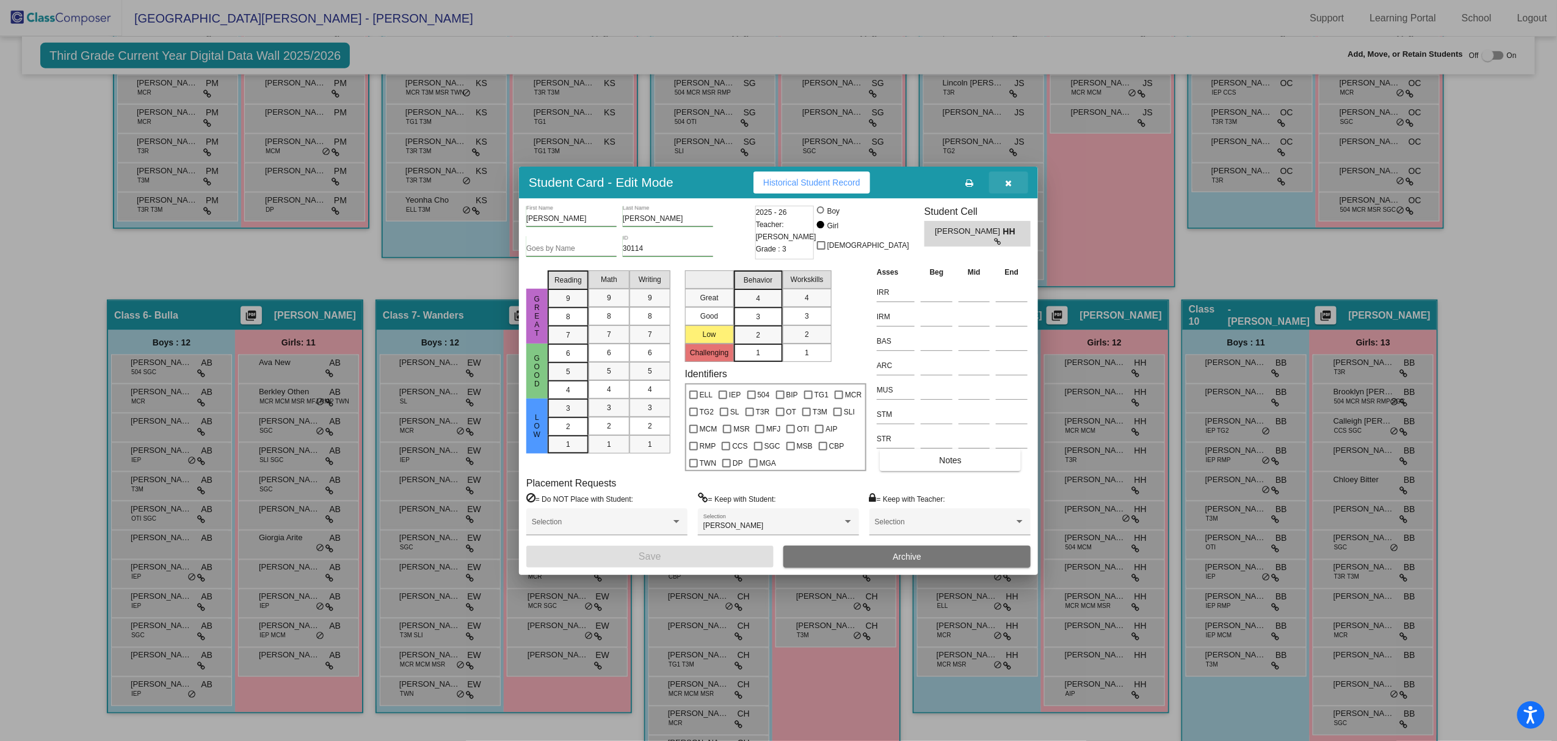
click at [1010, 184] on icon "button" at bounding box center [1009, 183] width 7 height 9
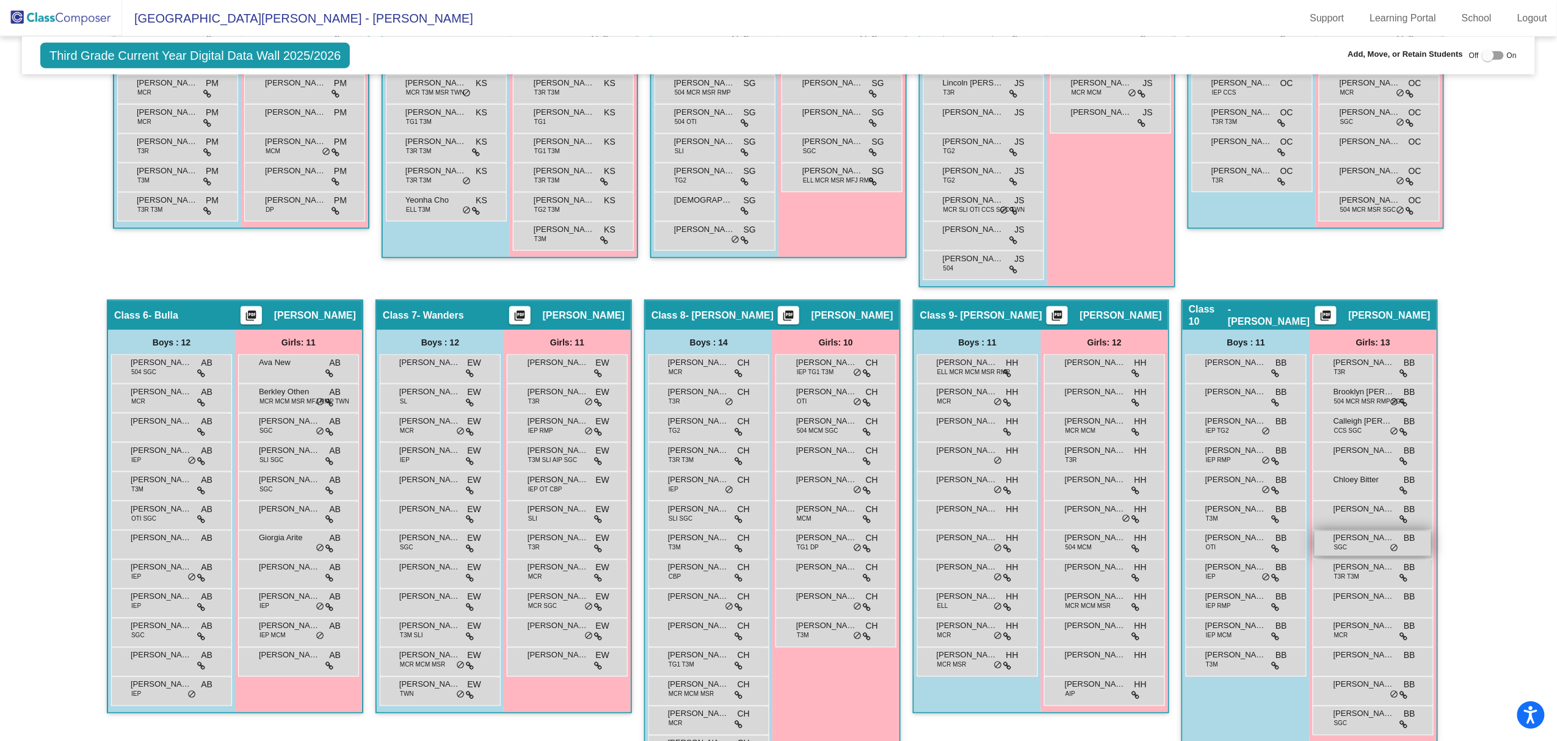
click at [1042, 448] on div "Emerson Kelley SGC BB lock do_not_disturb_alt" at bounding box center [1373, 543] width 117 height 25
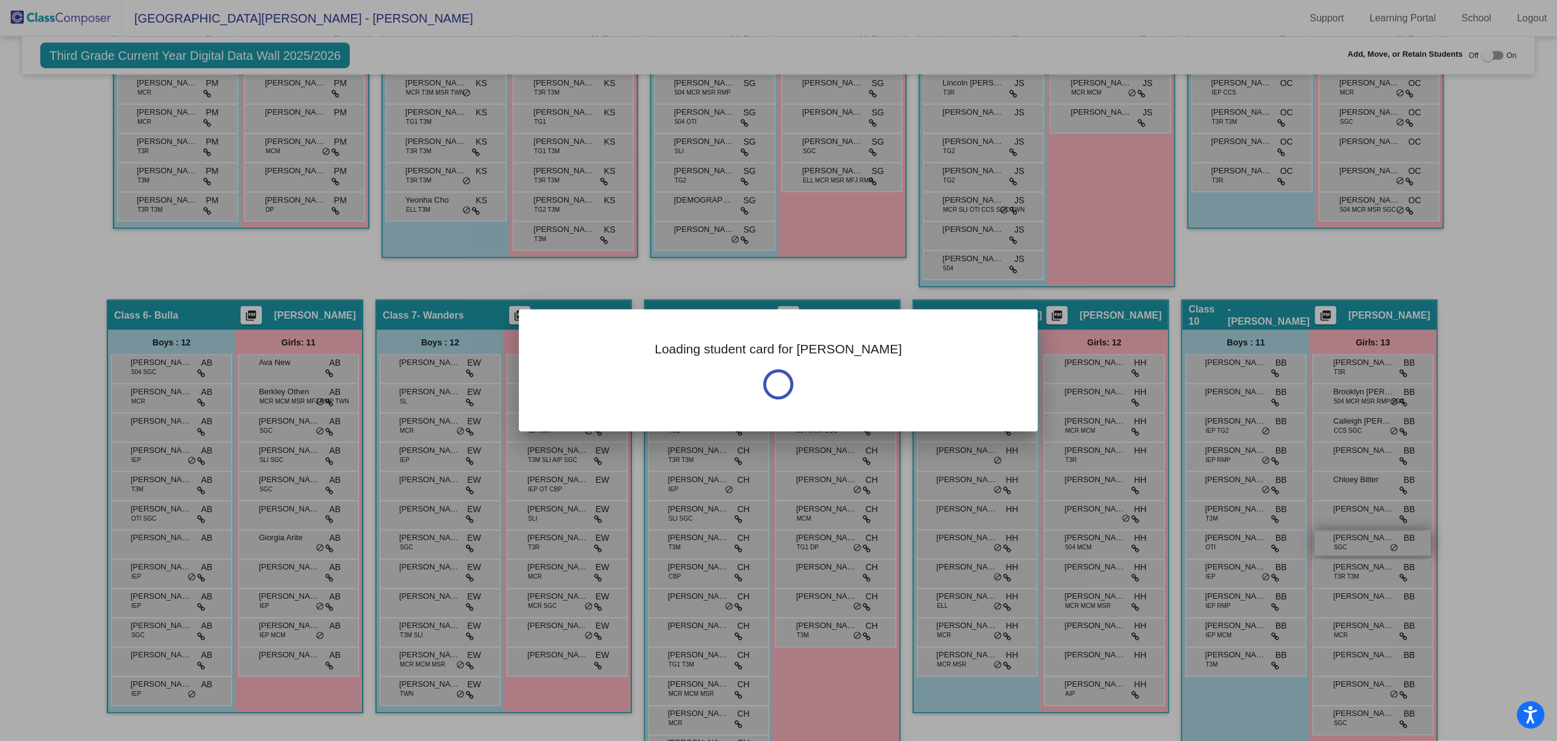
click at [1042, 448] on div at bounding box center [778, 370] width 1557 height 741
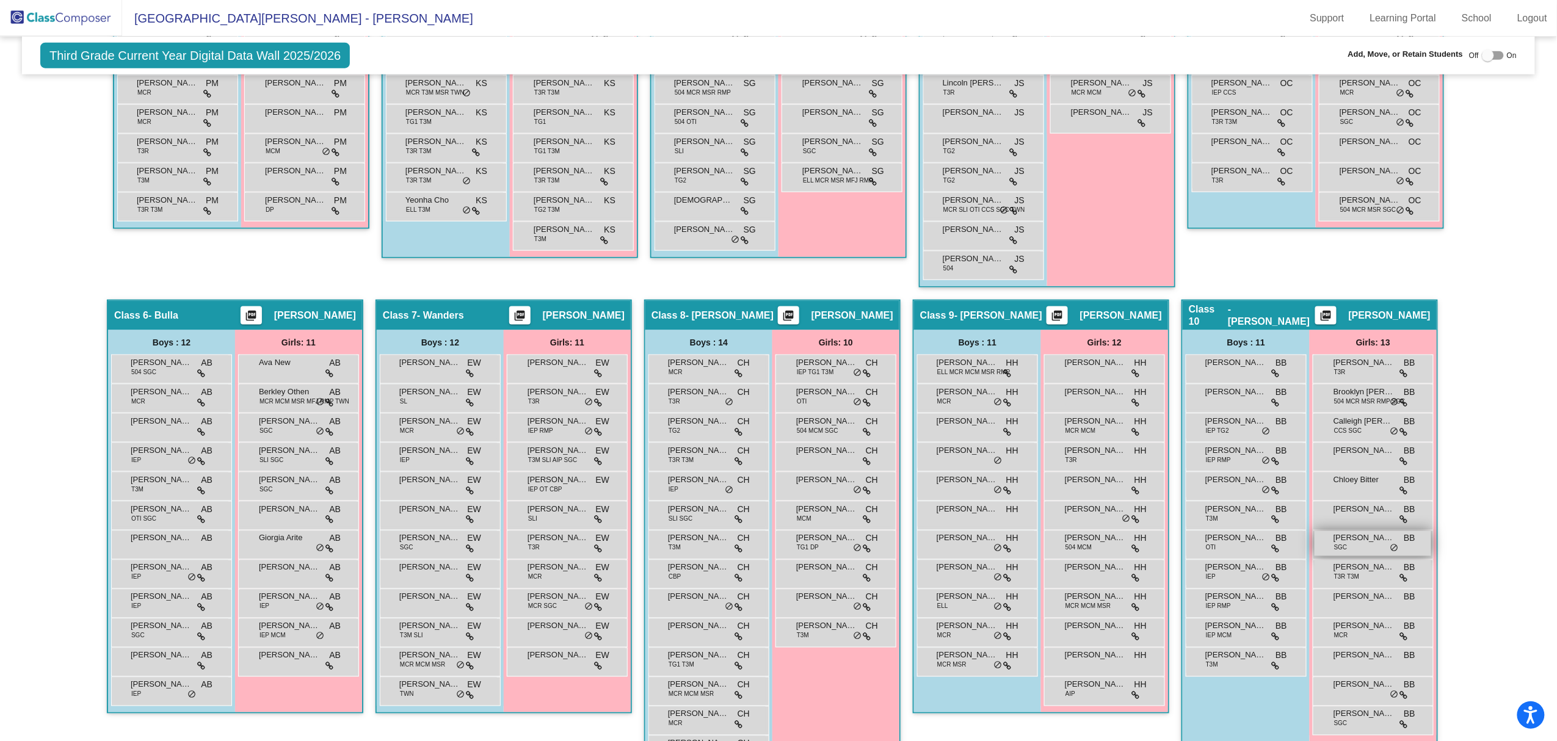
click at [1042, 448] on span "[PERSON_NAME]" at bounding box center [1363, 538] width 61 height 12
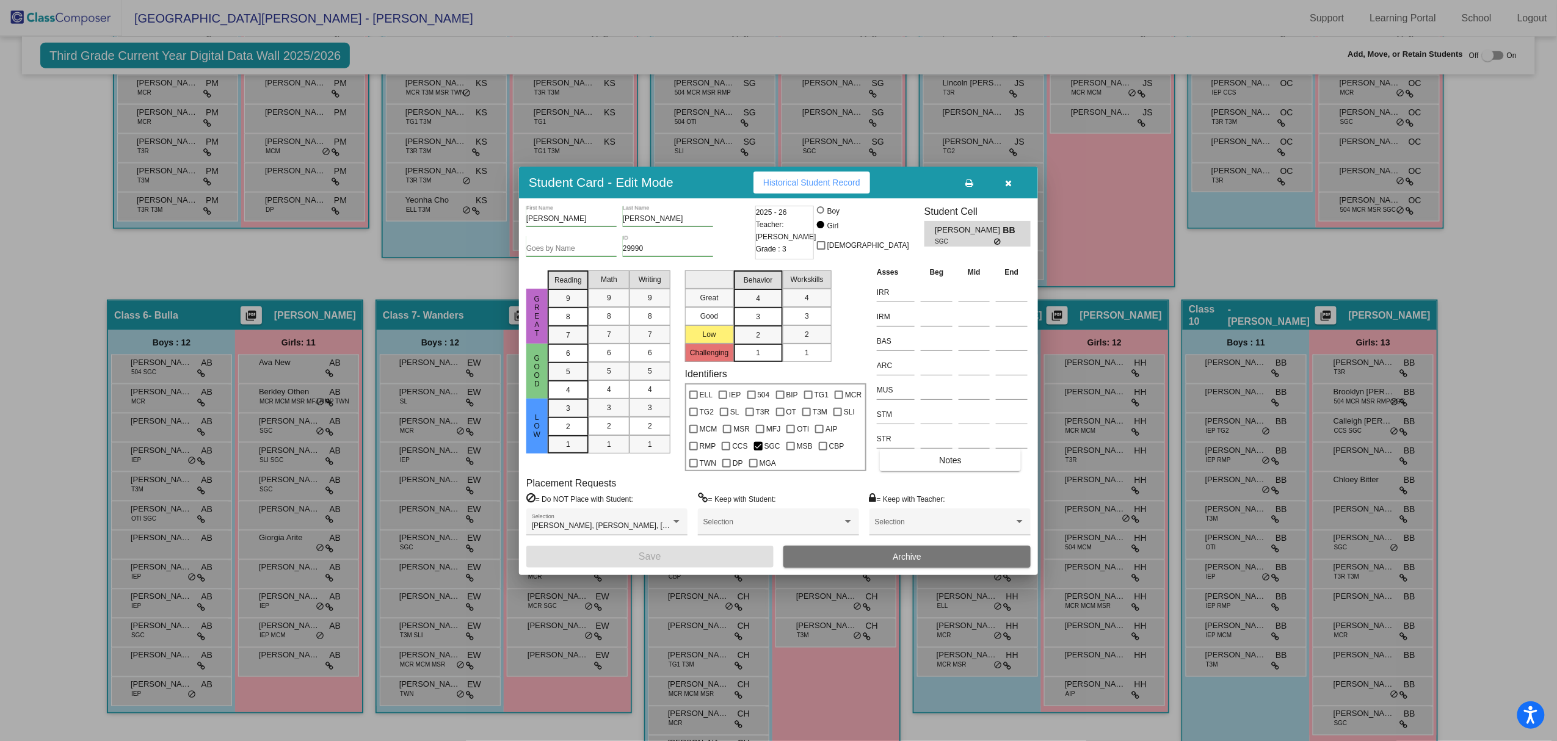
click at [1009, 184] on icon "button" at bounding box center [1009, 183] width 7 height 9
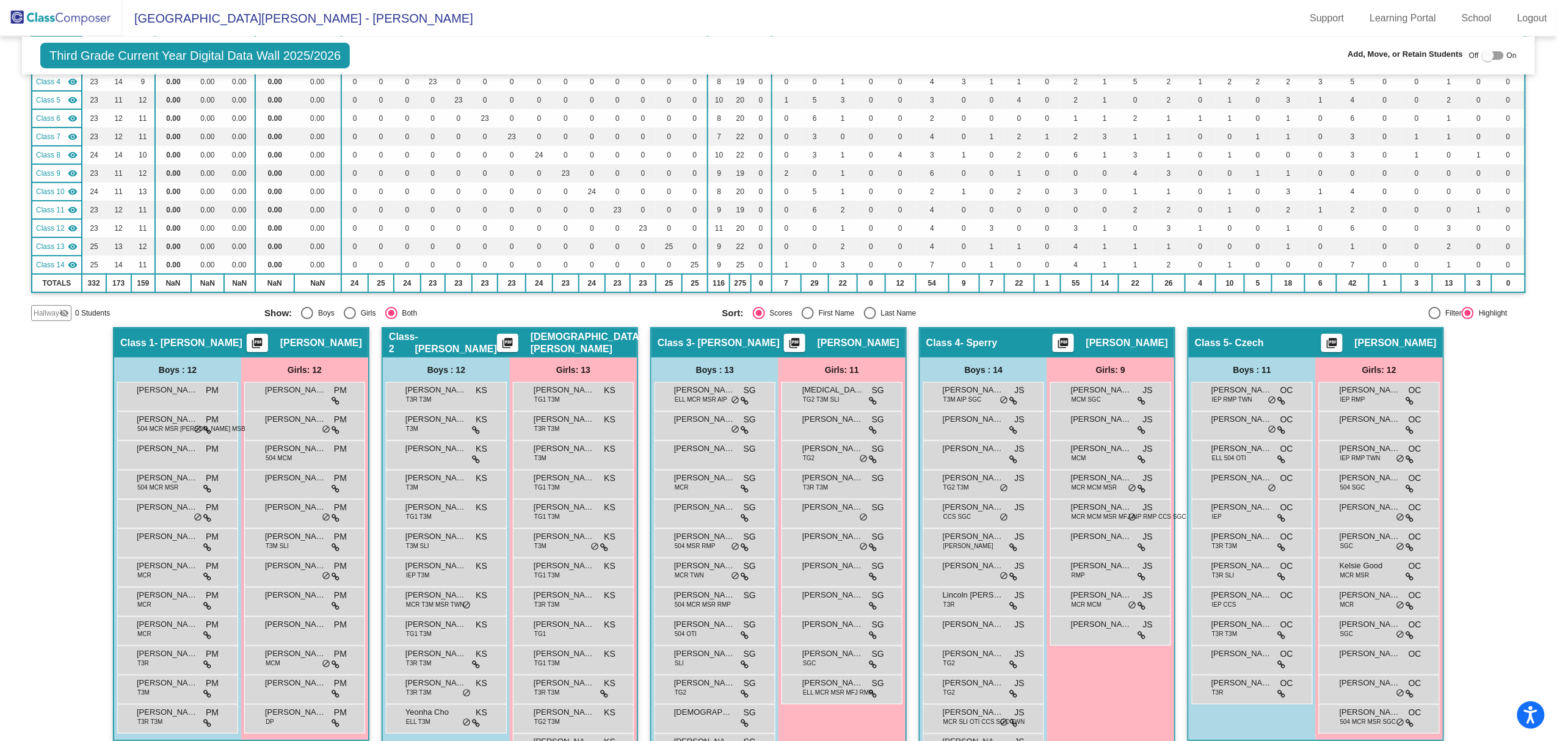
scroll to position [0, 0]
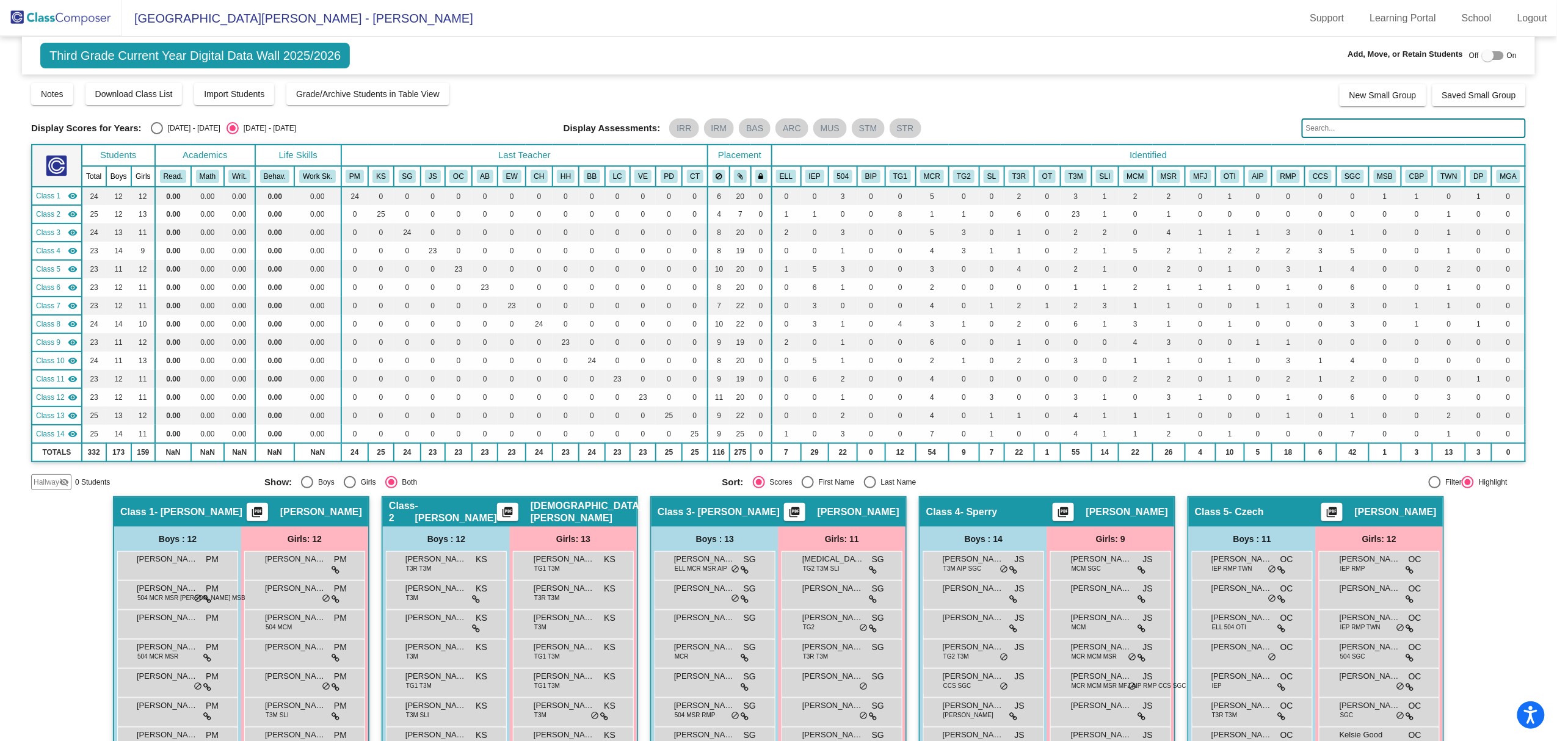
drag, startPoint x: 1480, startPoint y: 55, endPoint x: 1508, endPoint y: 64, distance: 29.0
click at [1042, 64] on div "Third Grade Current Year Digital Data Wall 2025/2026 Add, Move, or Retain Stude…" at bounding box center [778, 56] width 1513 height 38
click at [1042, 55] on span "On" at bounding box center [1512, 55] width 10 height 11
click at [1042, 57] on div "Third Grade Current Year Digital Data Wall 2025/2026 Add, Move, or Retain Stude…" at bounding box center [778, 56] width 1513 height 38
click at [1042, 57] on span "On" at bounding box center [1512, 55] width 10 height 11
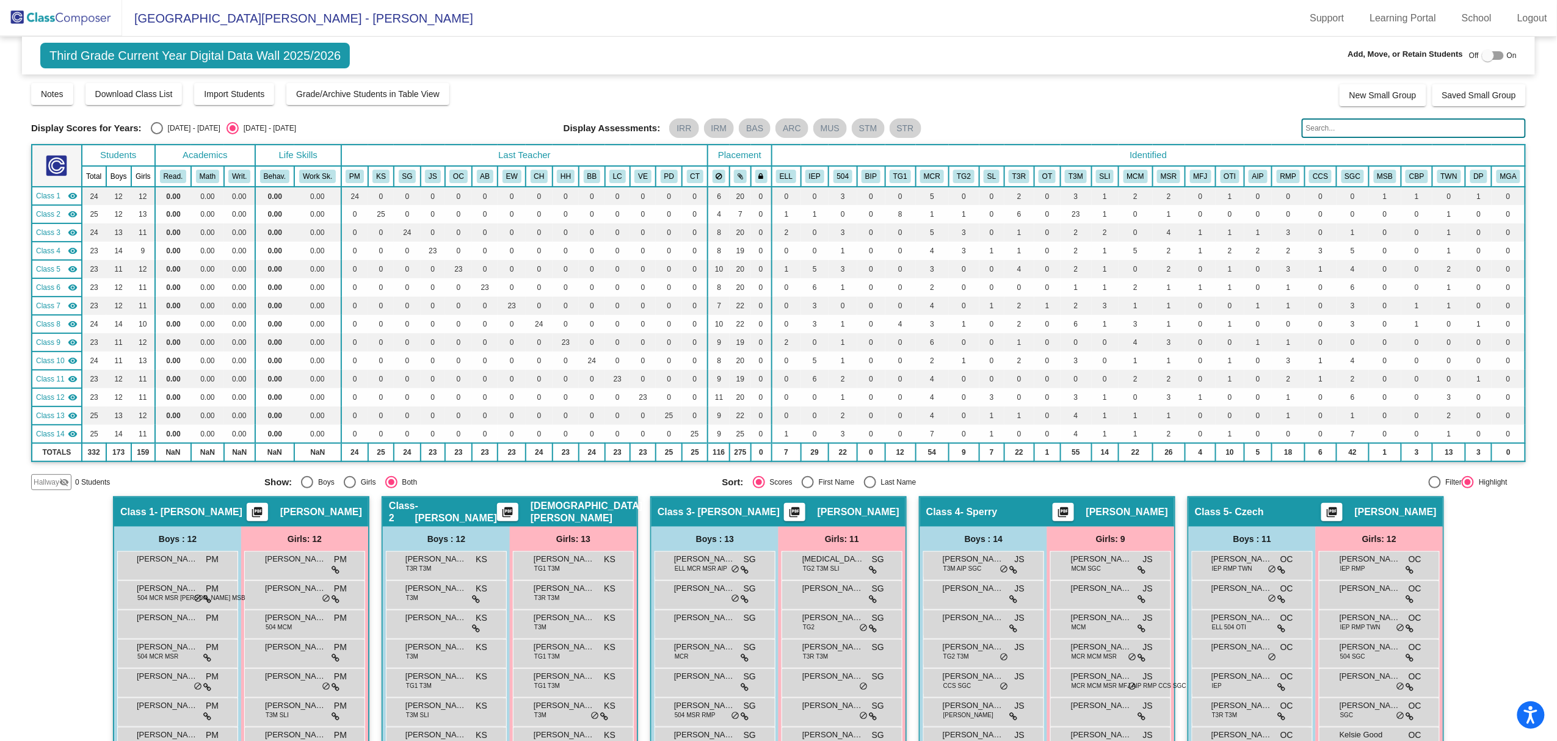
click at [1042, 57] on div at bounding box center [1488, 55] width 12 height 12
checkbox input "true"
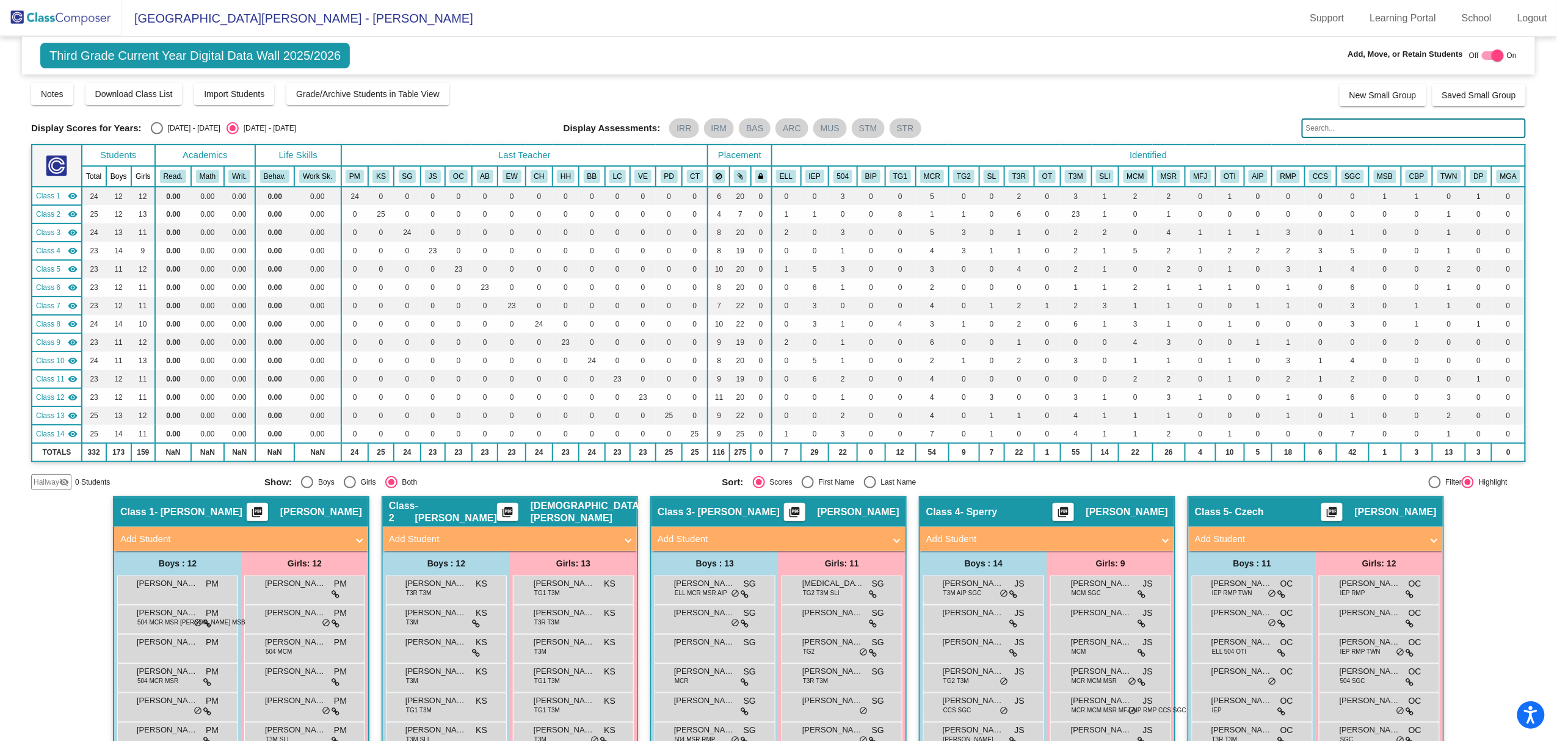
scroll to position [1, 0]
click at [1042, 137] on mat-sidenav-content "Third Grade Current Year Digital Data Wall 2025/2026 Add, Move, or Retain Stude…" at bounding box center [778, 389] width 1557 height 705
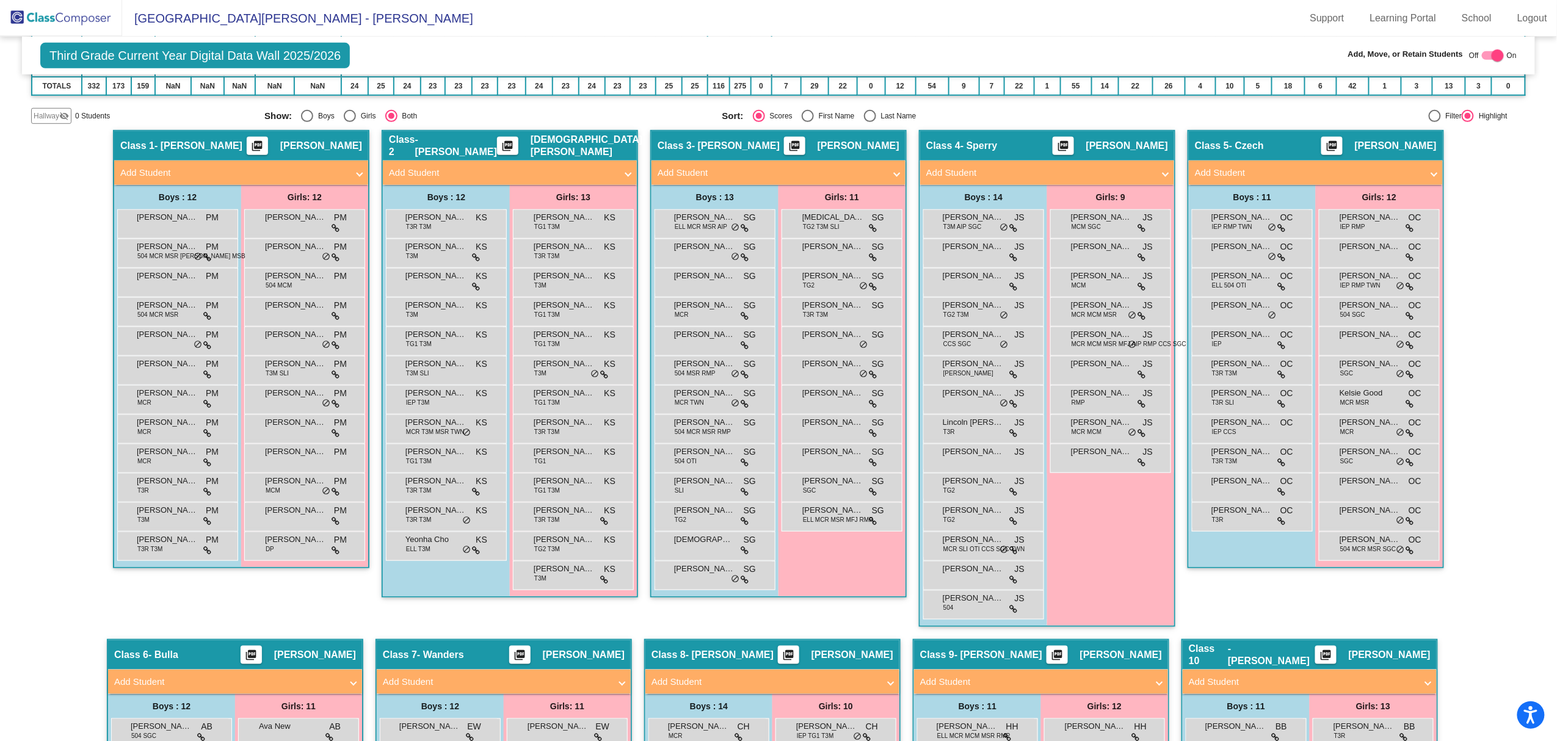
scroll to position [0, 0]
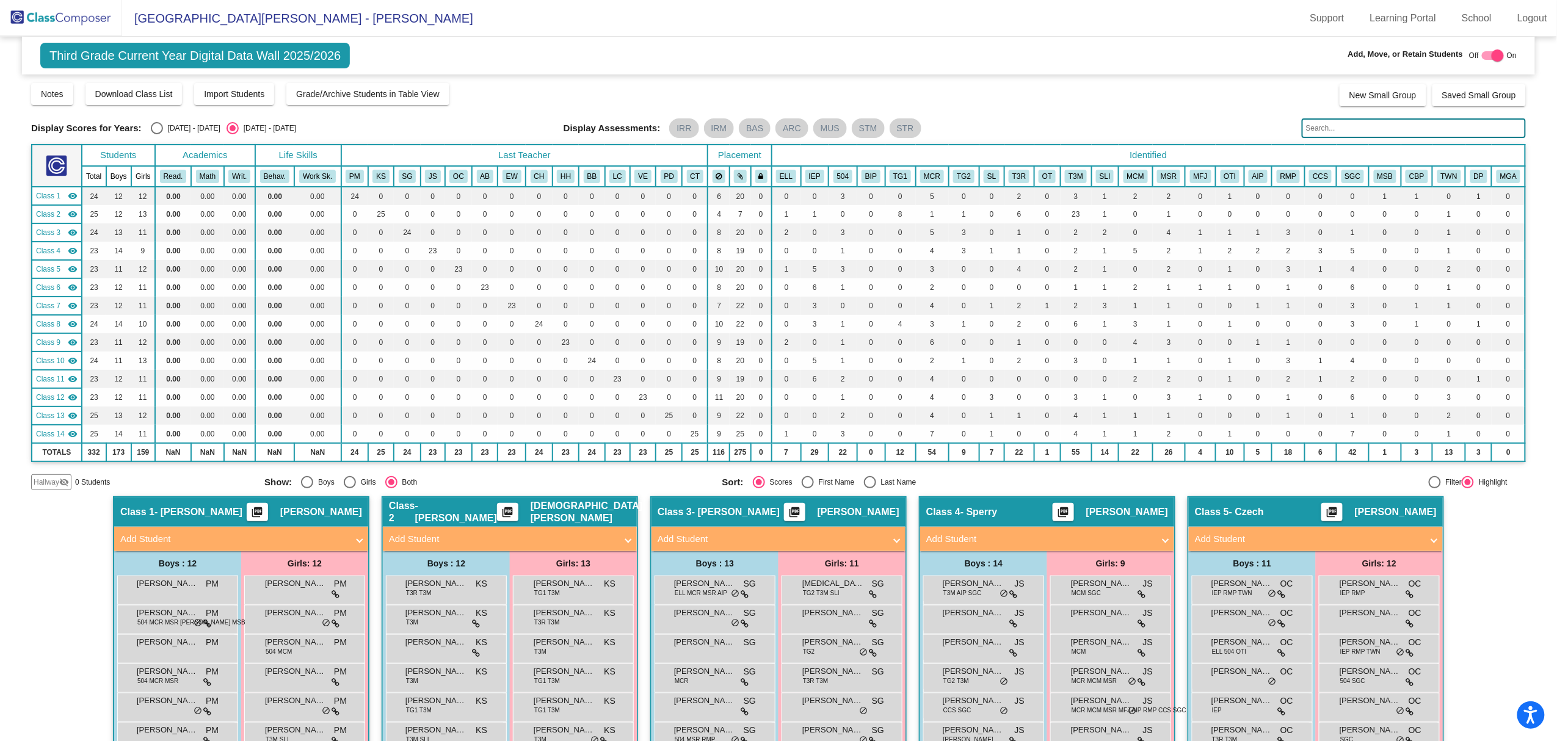
click at [42, 448] on span "Hallway" at bounding box center [47, 482] width 26 height 11
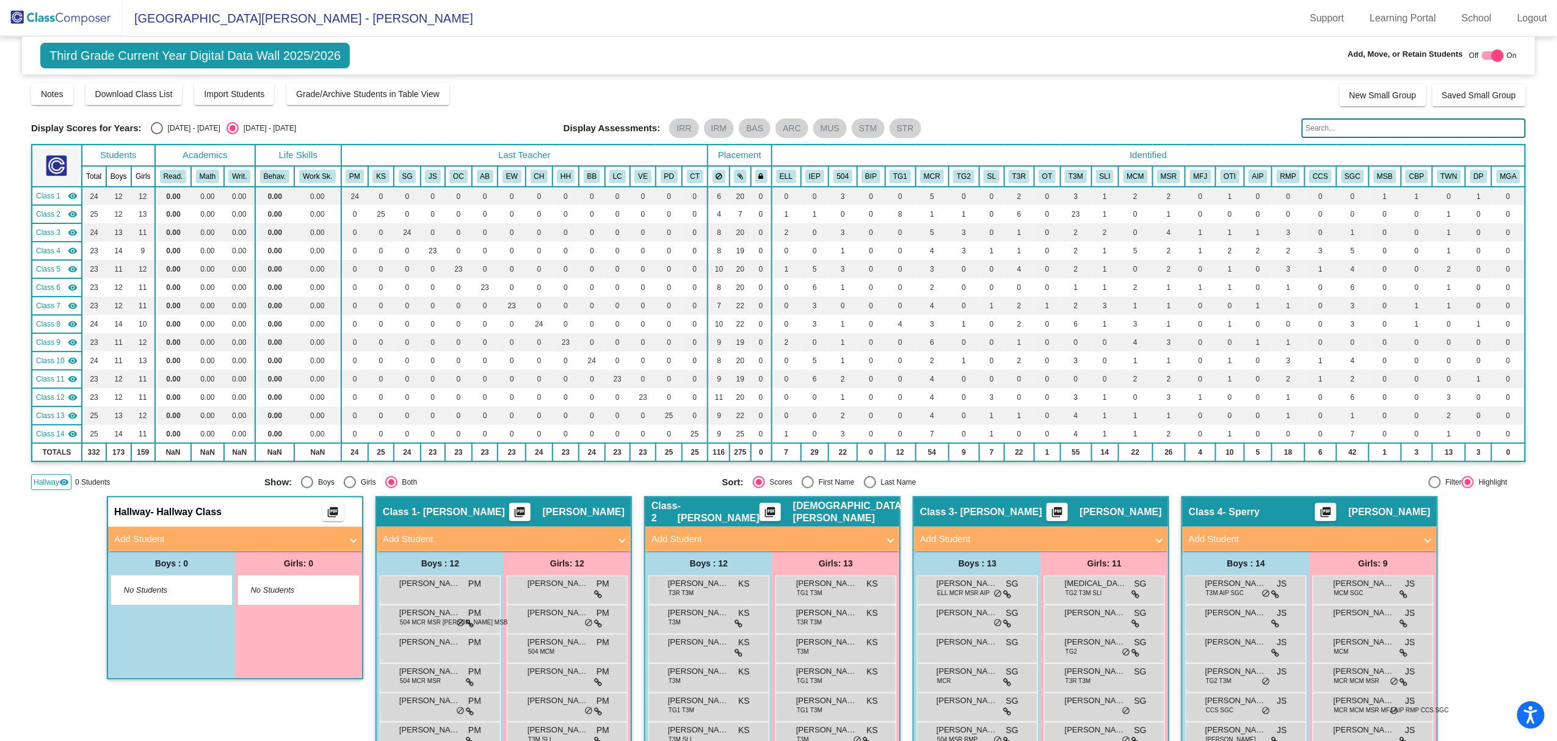
click at [347, 448] on span "Add Student" at bounding box center [232, 539] width 237 height 14
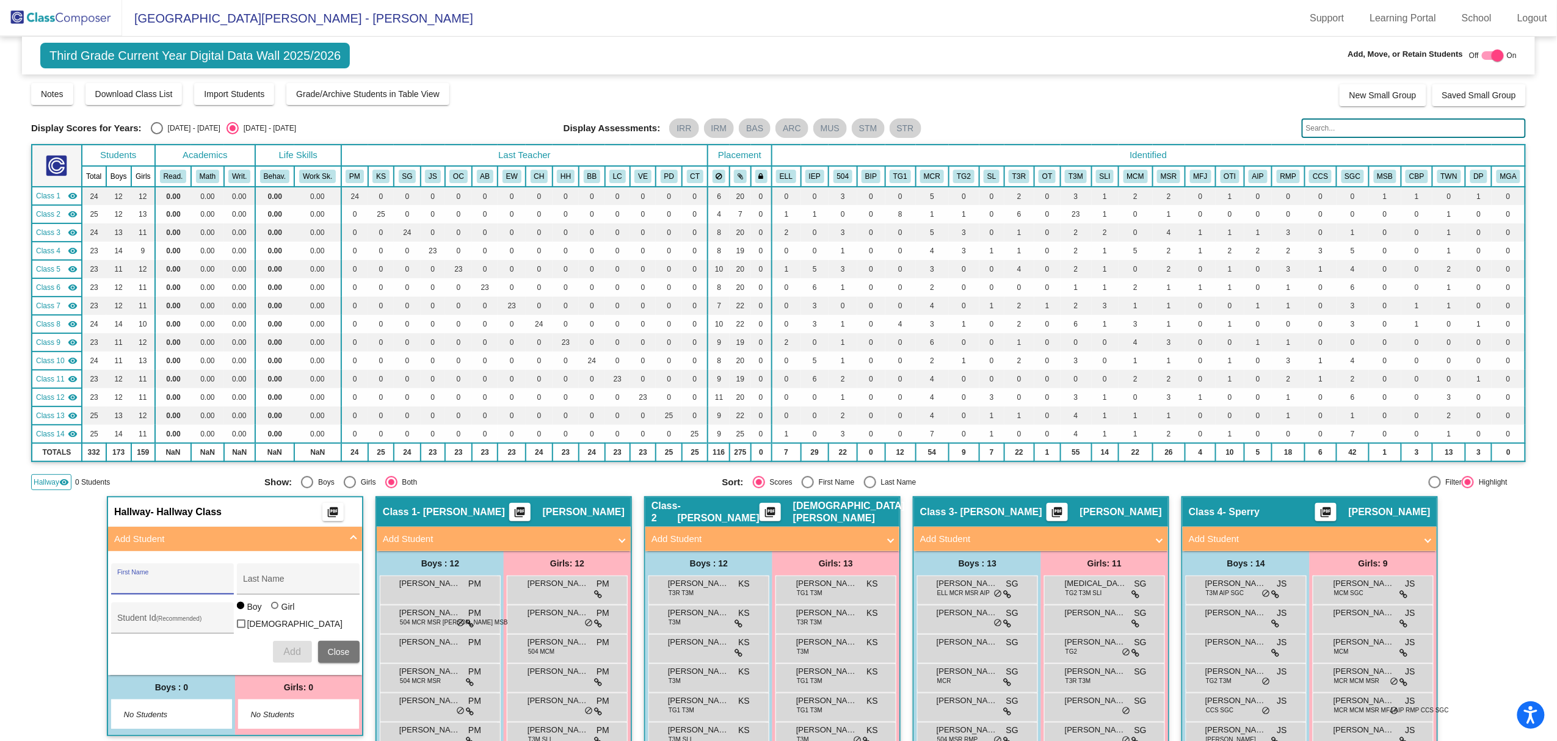
click at [188, 448] on input "First Name" at bounding box center [172, 584] width 110 height 10
type input "Elliette"
click at [248, 448] on input "Last Name" at bounding box center [298, 584] width 110 height 10
click at [269, 448] on input "Last Name" at bounding box center [298, 584] width 110 height 10
click at [270, 448] on input "Last Name" at bounding box center [298, 584] width 110 height 10
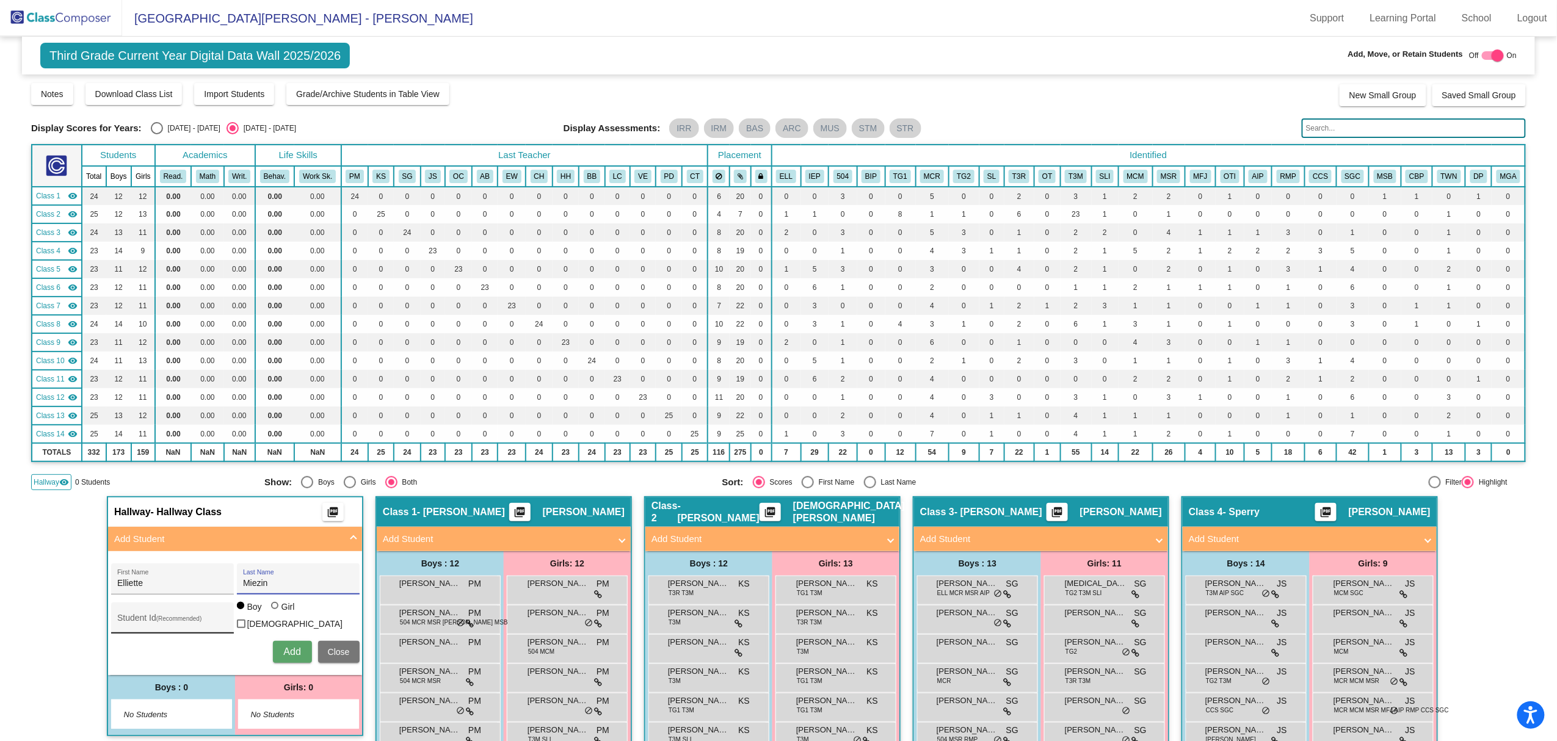
type input "Miezin"
click at [172, 448] on input "Student Id (Recommended)" at bounding box center [172, 623] width 110 height 10
click at [178, 448] on input "Student Id (Recommended)" at bounding box center [172, 623] width 110 height 10
type input "31854"
click at [281, 448] on div "Girl" at bounding box center [288, 607] width 14 height 12
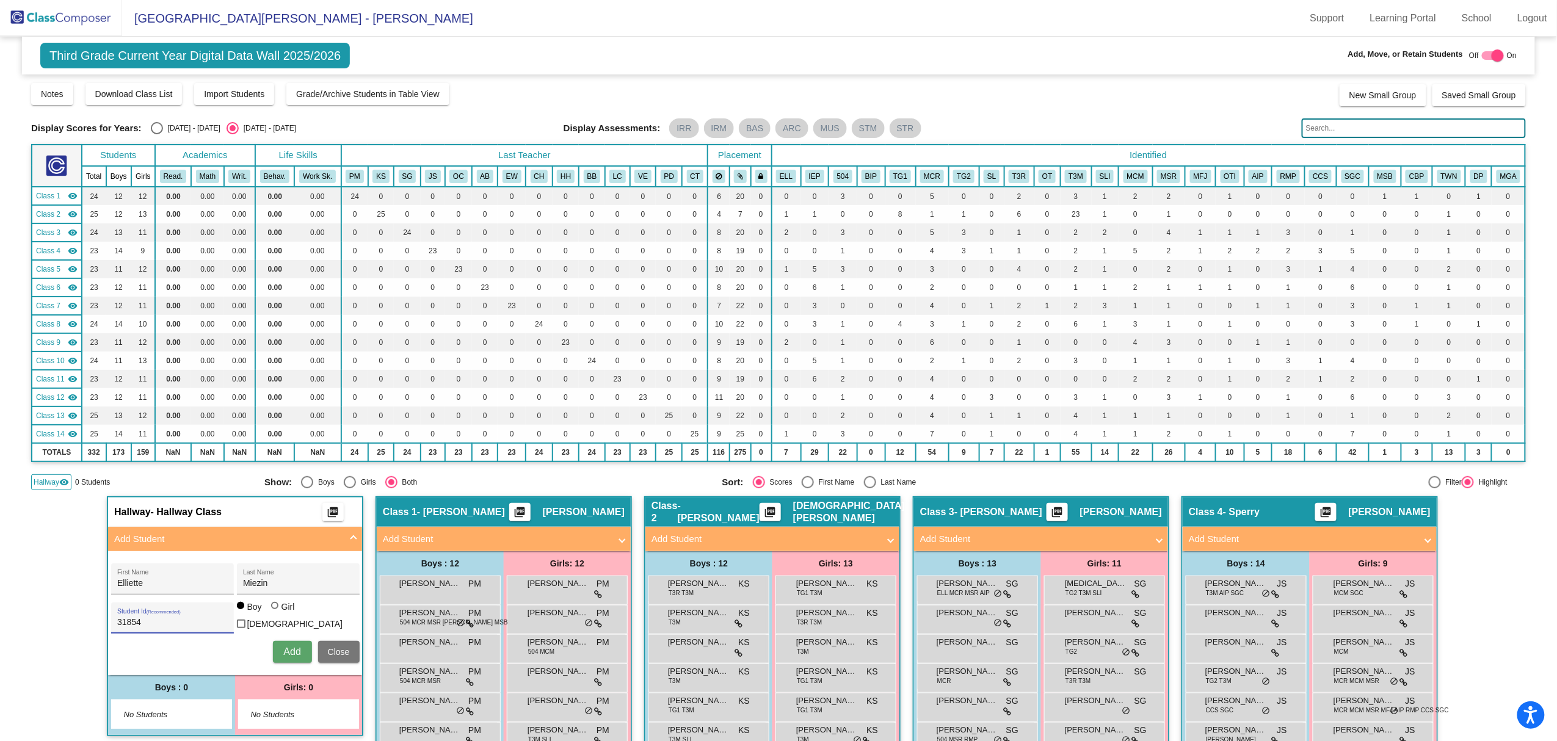
click at [276, 448] on input "Girl" at bounding box center [275, 612] width 1 height 1
radio input "true"
click at [289, 448] on span "Add" at bounding box center [291, 652] width 17 height 10
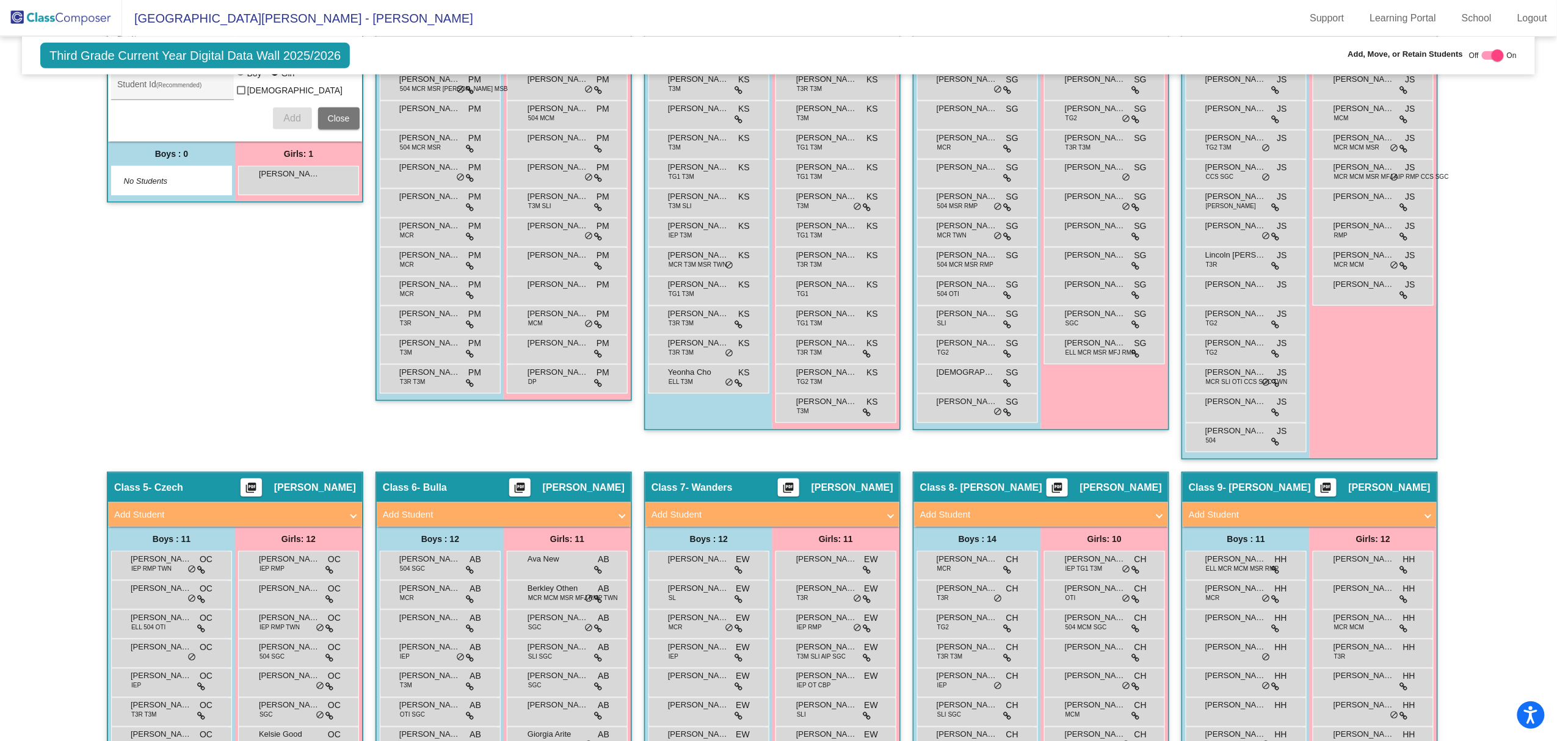
scroll to position [465, 0]
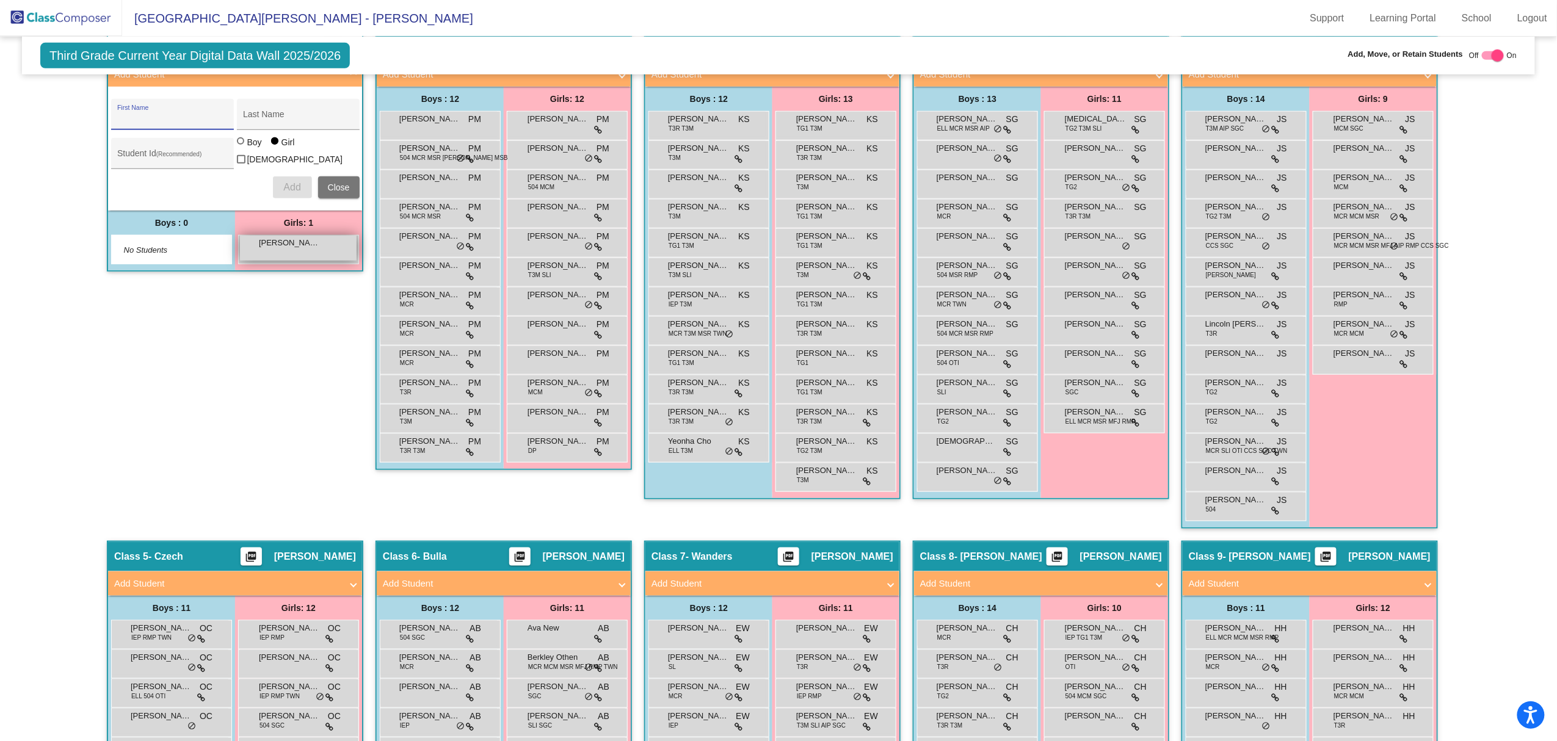
click at [292, 243] on span "Elliette Miezin" at bounding box center [289, 243] width 61 height 12
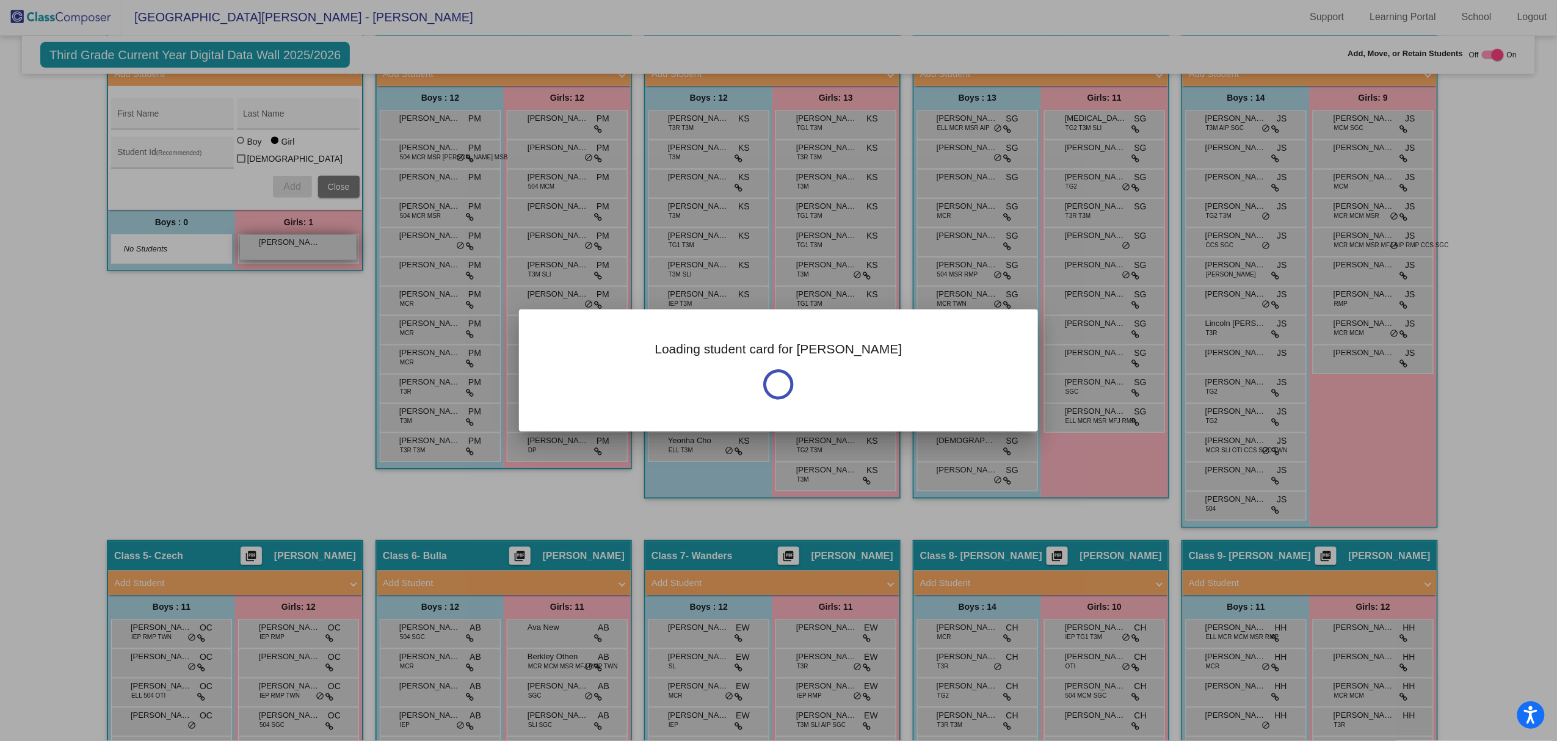
scroll to position [0, 0]
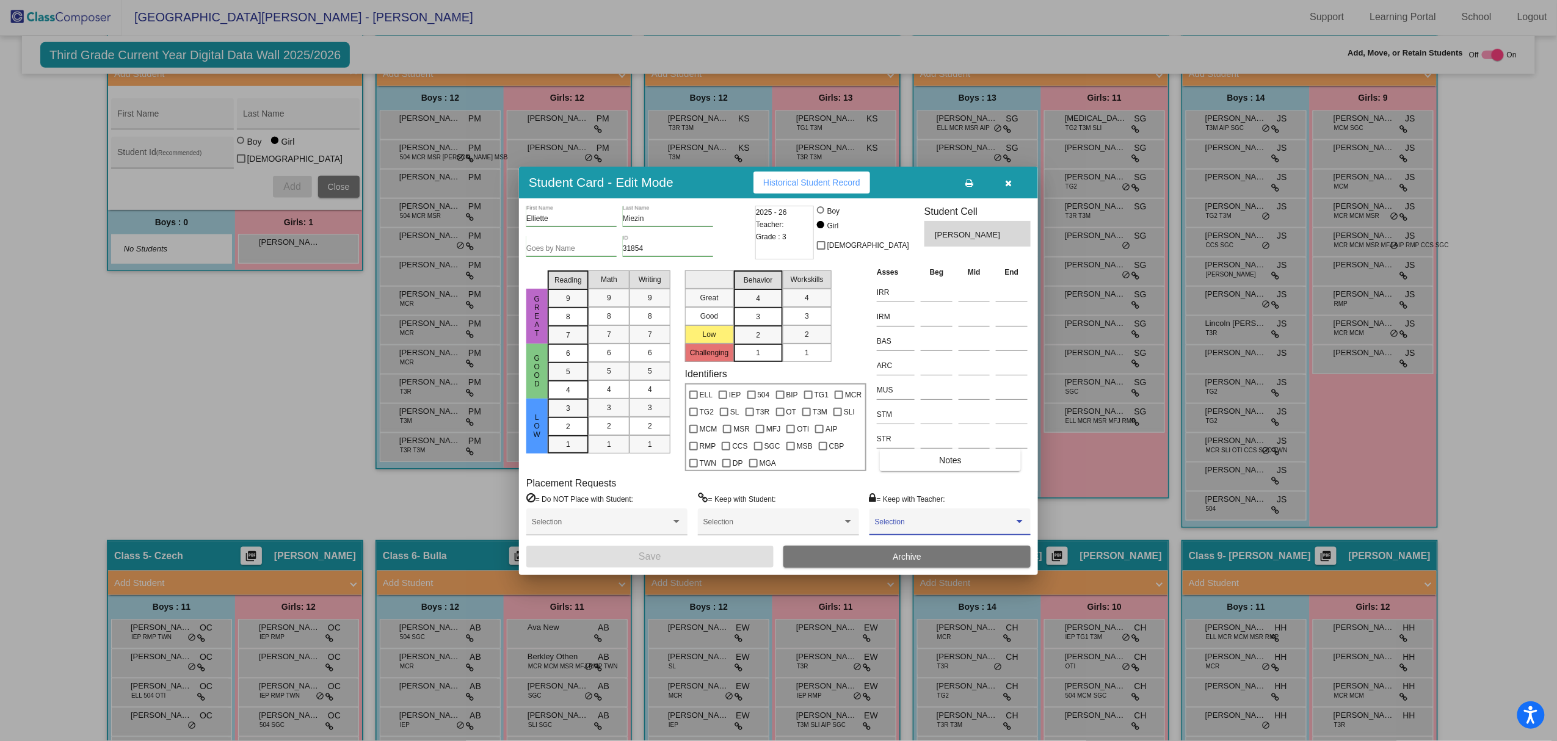
click at [1020, 448] on div at bounding box center [1020, 521] width 6 height 3
click at [936, 448] on span "None" at bounding box center [950, 526] width 150 height 22
click at [884, 448] on div "None Selection" at bounding box center [950, 525] width 150 height 22
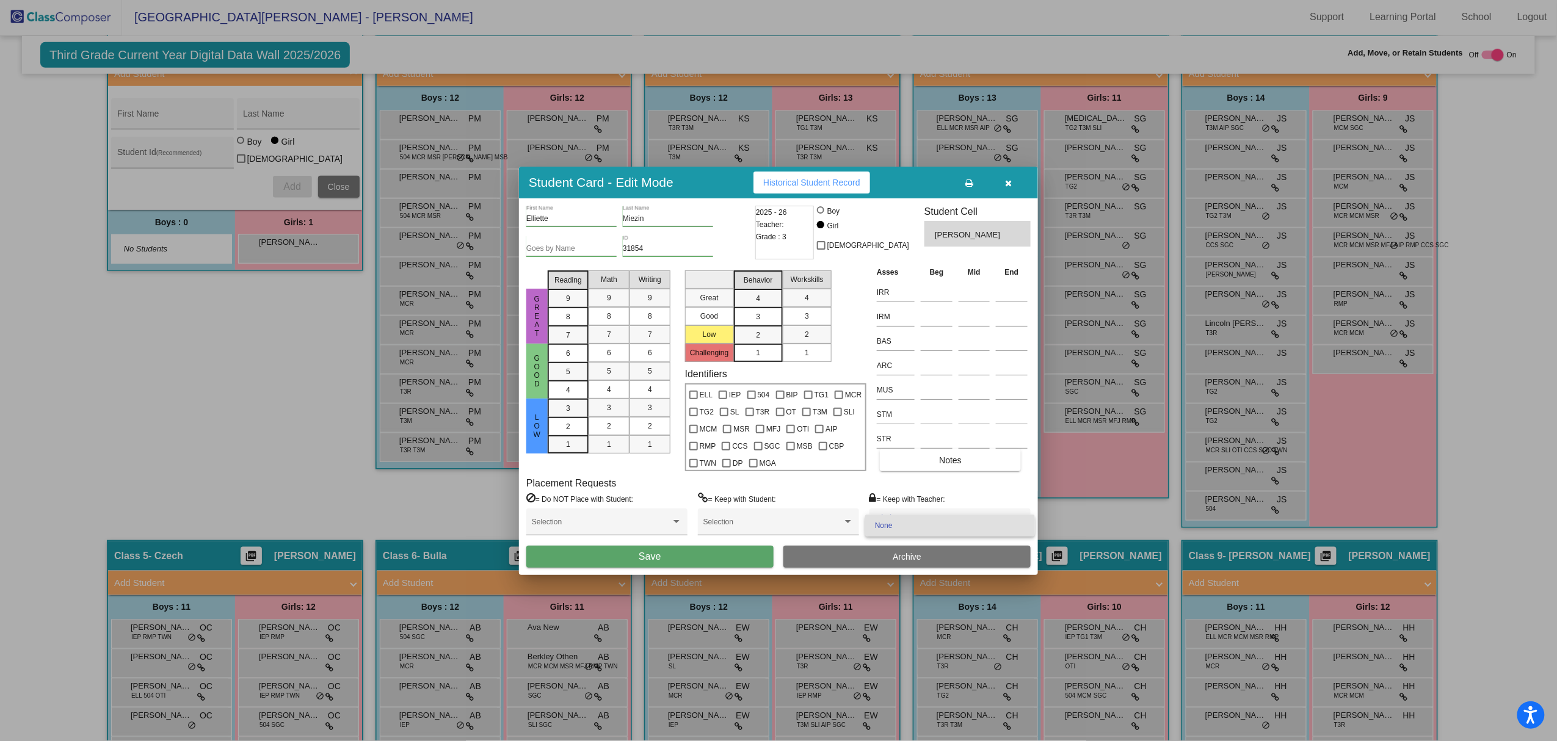
click at [31, 342] on div at bounding box center [778, 370] width 1557 height 741
click at [1006, 186] on icon "button" at bounding box center [1009, 183] width 7 height 9
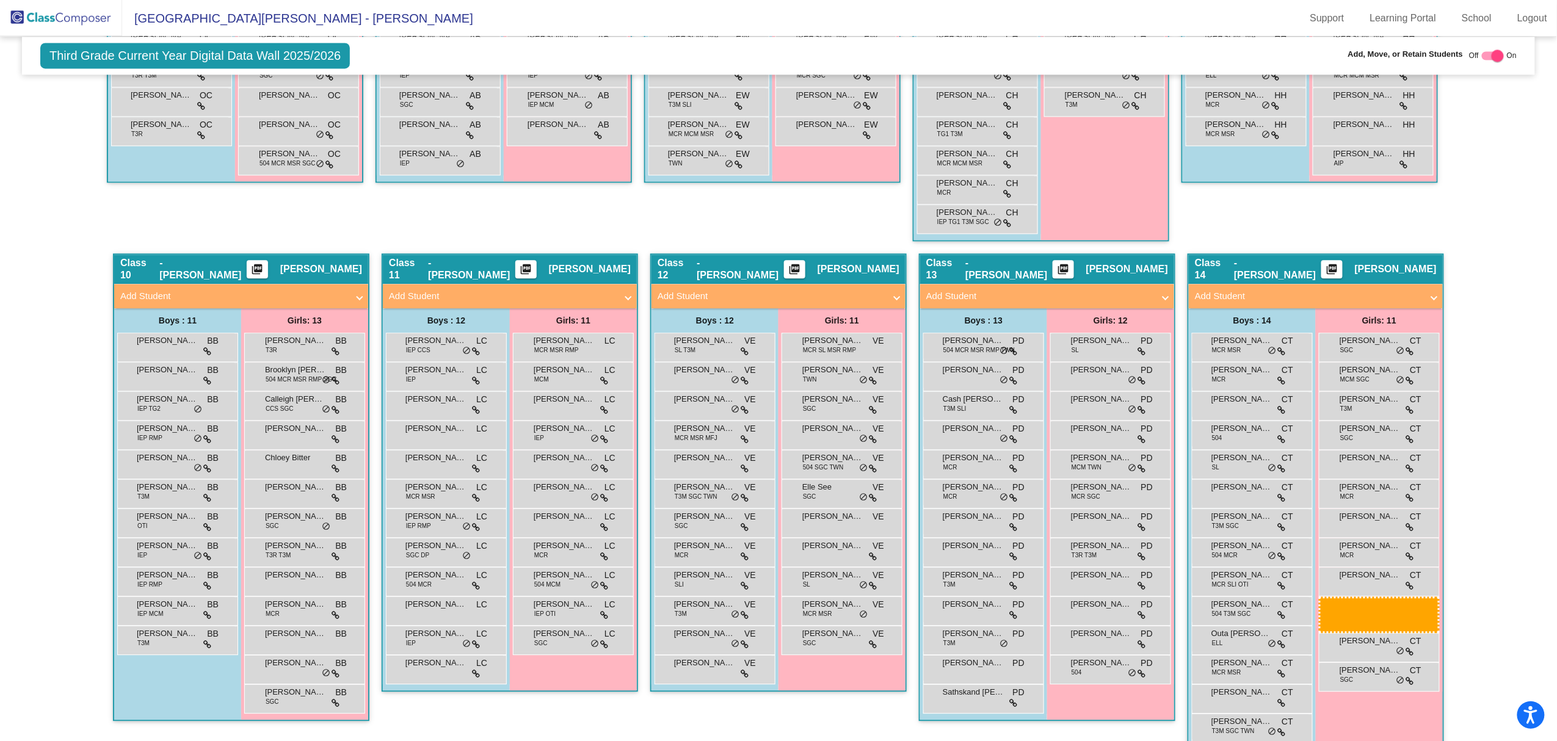
scroll to position [1280, 0]
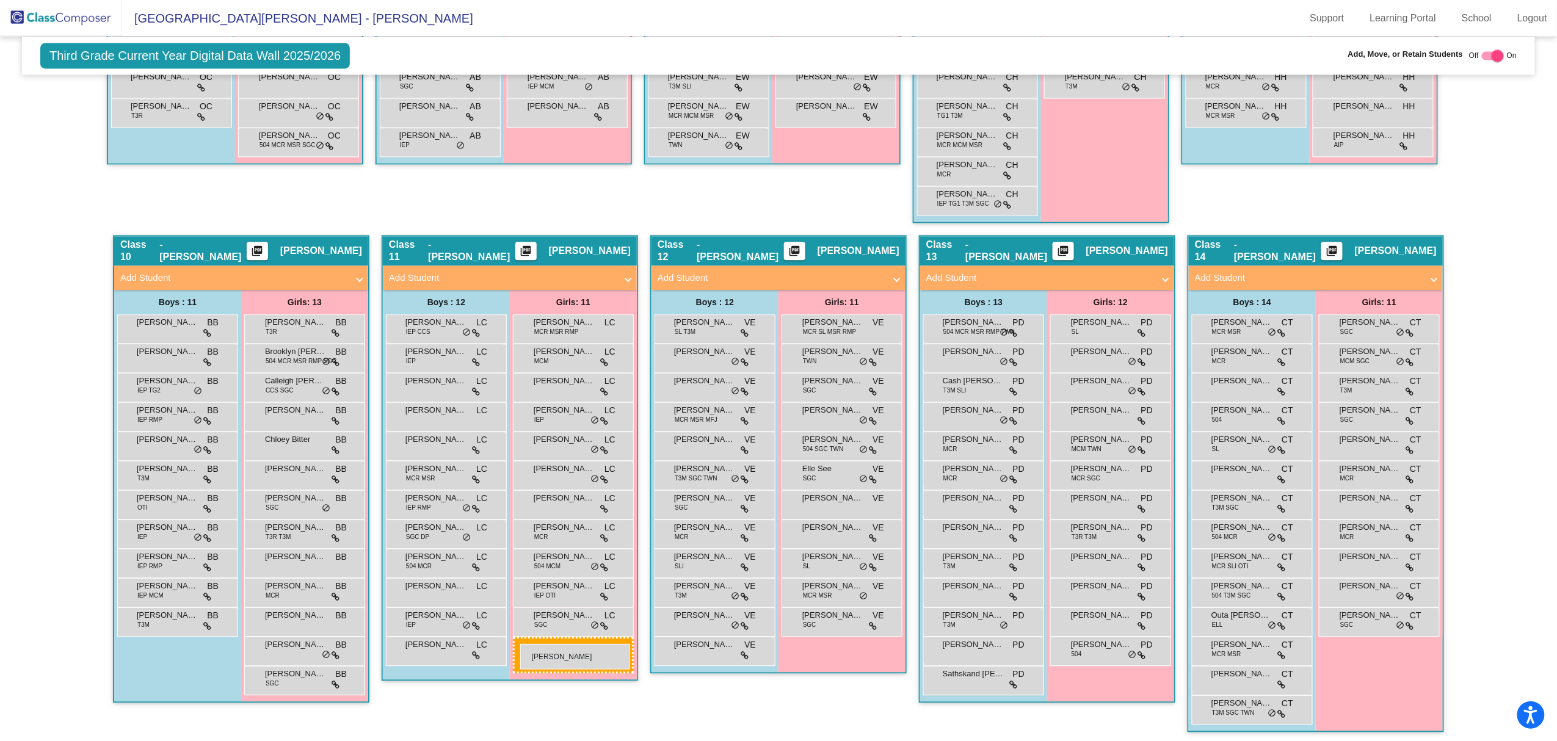
drag, startPoint x: 272, startPoint y: 242, endPoint x: 520, endPoint y: 644, distance: 472.1
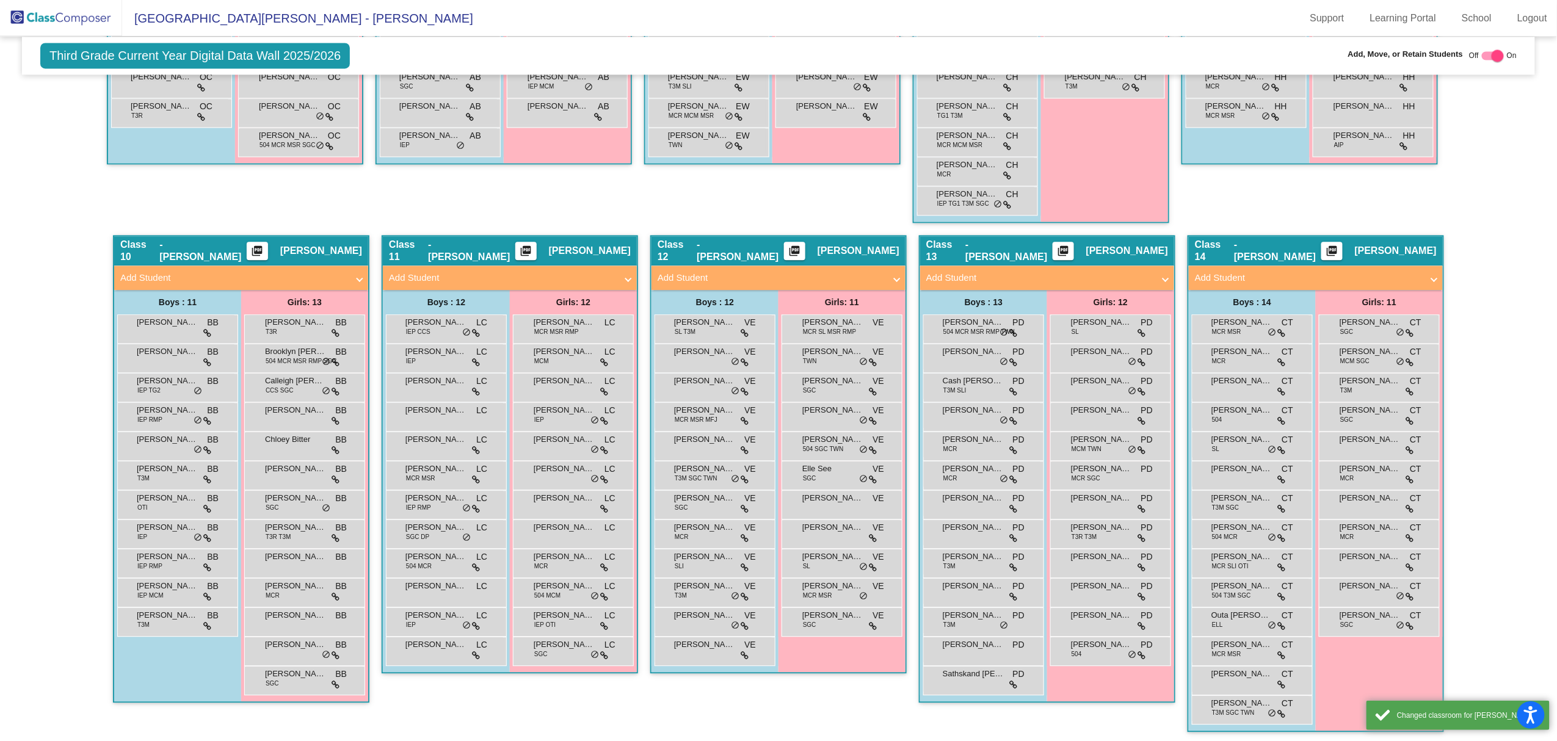
click at [452, 448] on div "Class 11 - Chaloupka picture_as_pdf Linda Chaloupka Add Student First Name Last…" at bounding box center [510, 489] width 256 height 509
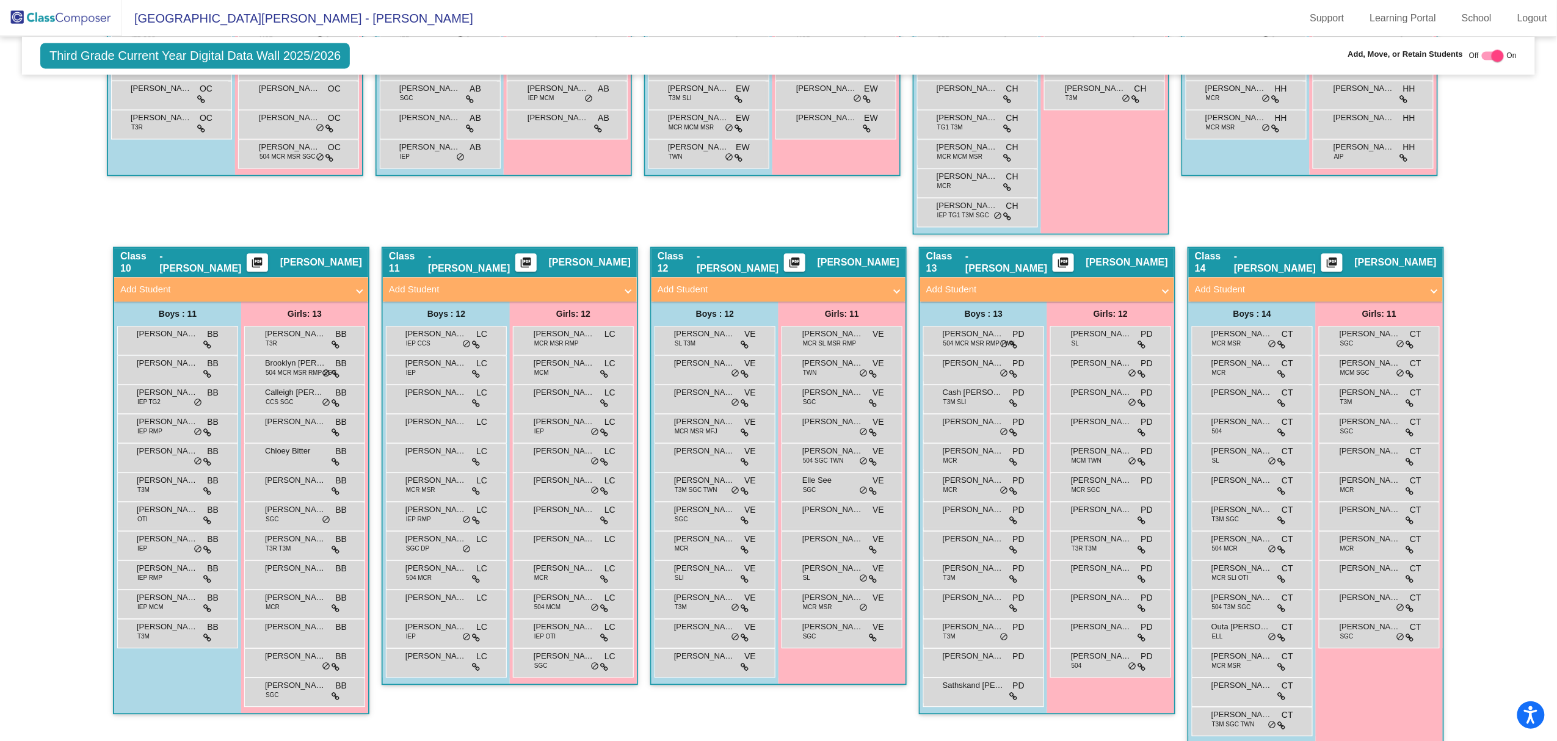
scroll to position [1279, 0]
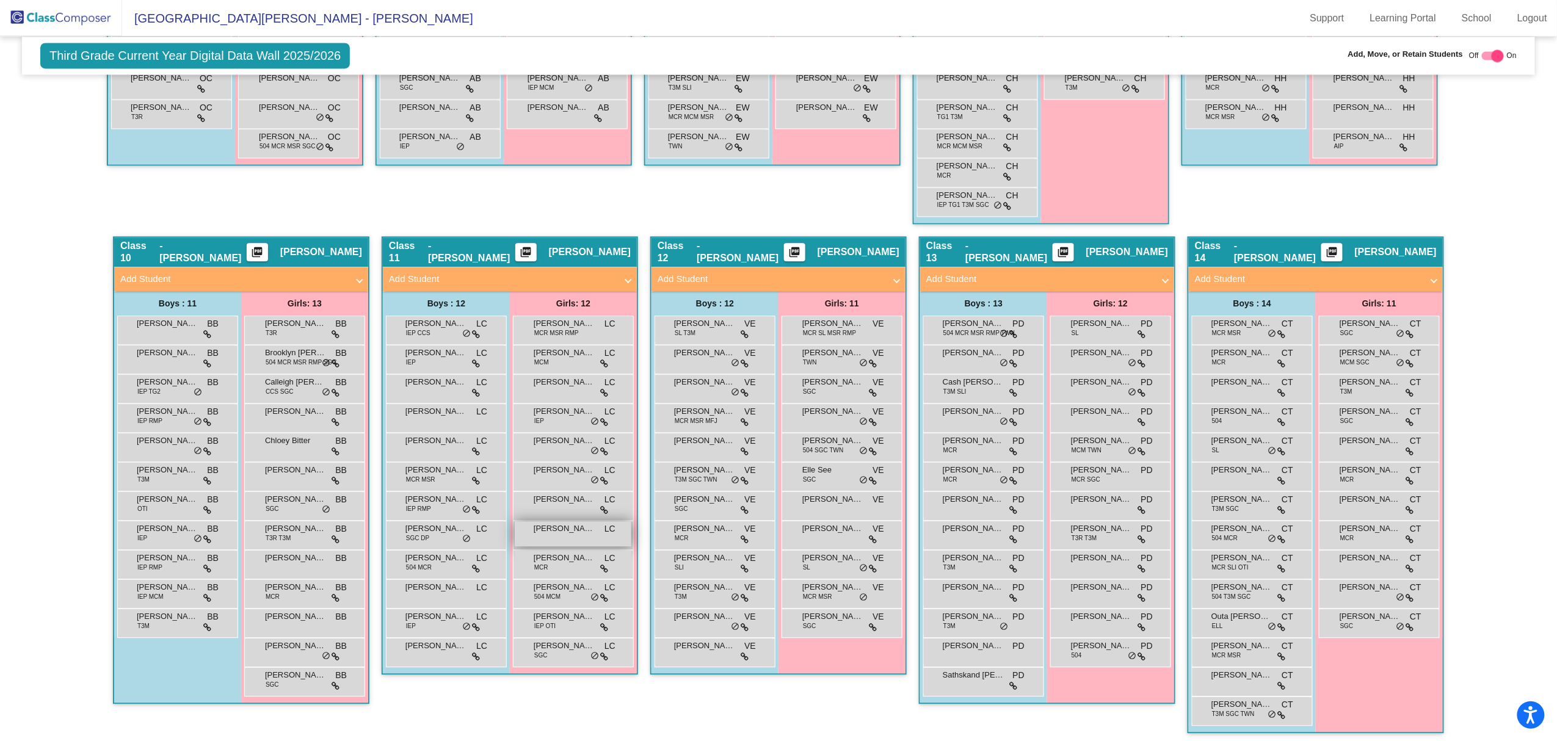
click at [578, 448] on div "Elliette Miezin LC lock do_not_disturb_alt" at bounding box center [573, 533] width 117 height 25
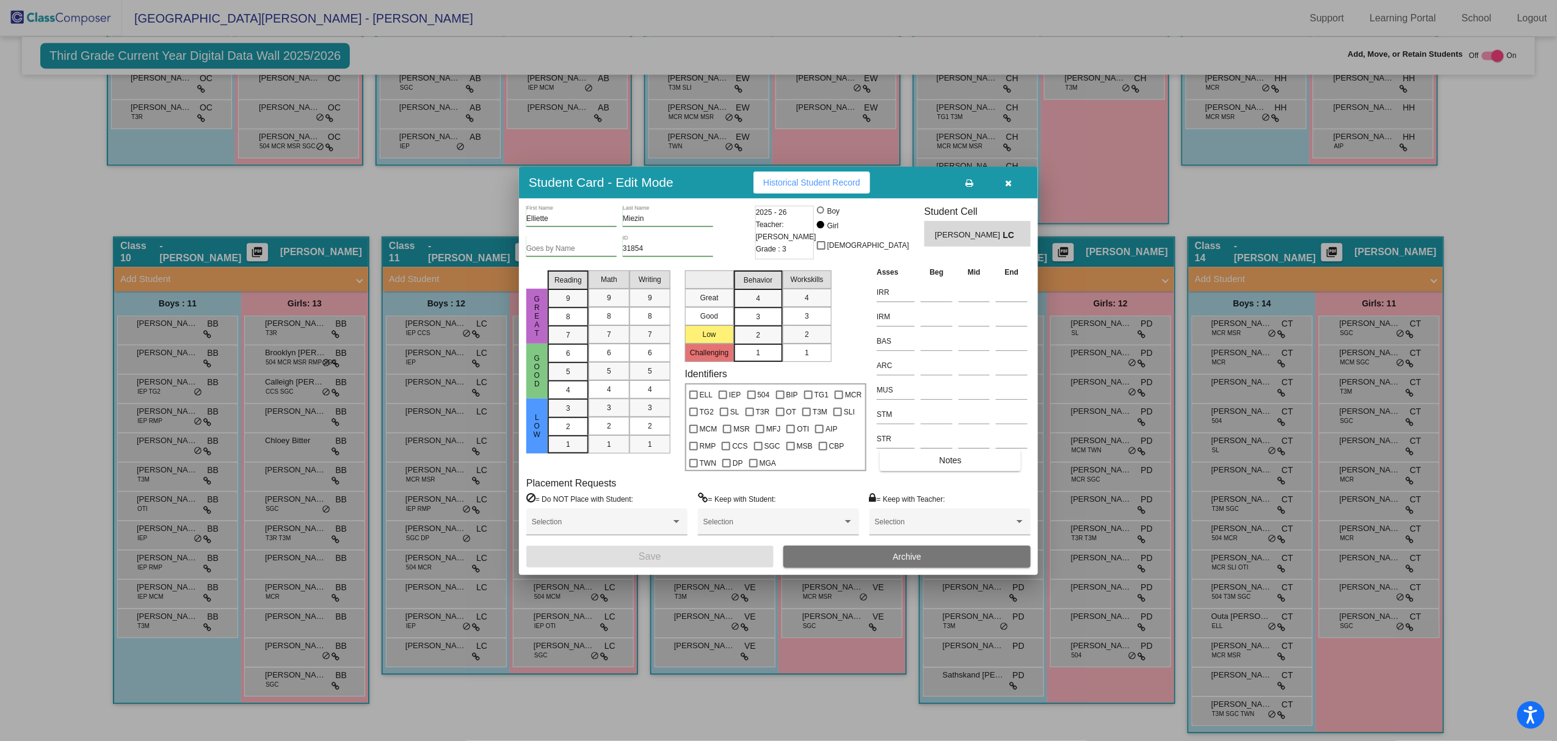
click at [466, 448] on div at bounding box center [778, 370] width 1557 height 741
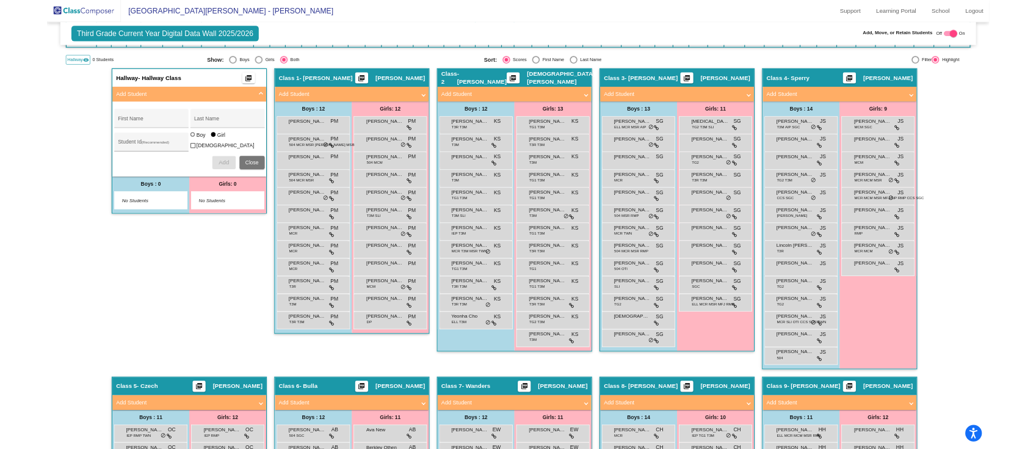
scroll to position [380, 0]
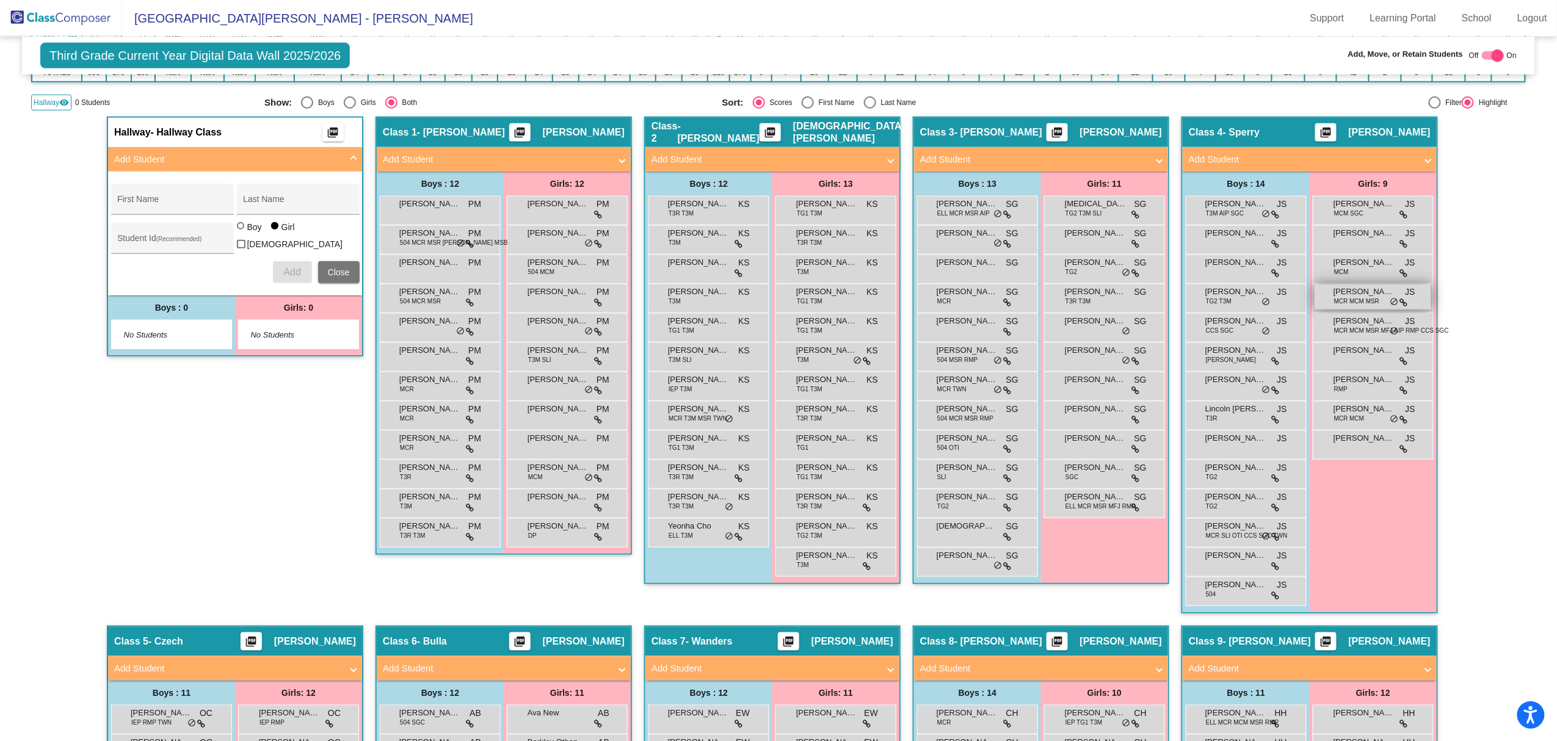
click at [1042, 294] on span "[PERSON_NAME]" at bounding box center [1363, 292] width 61 height 12
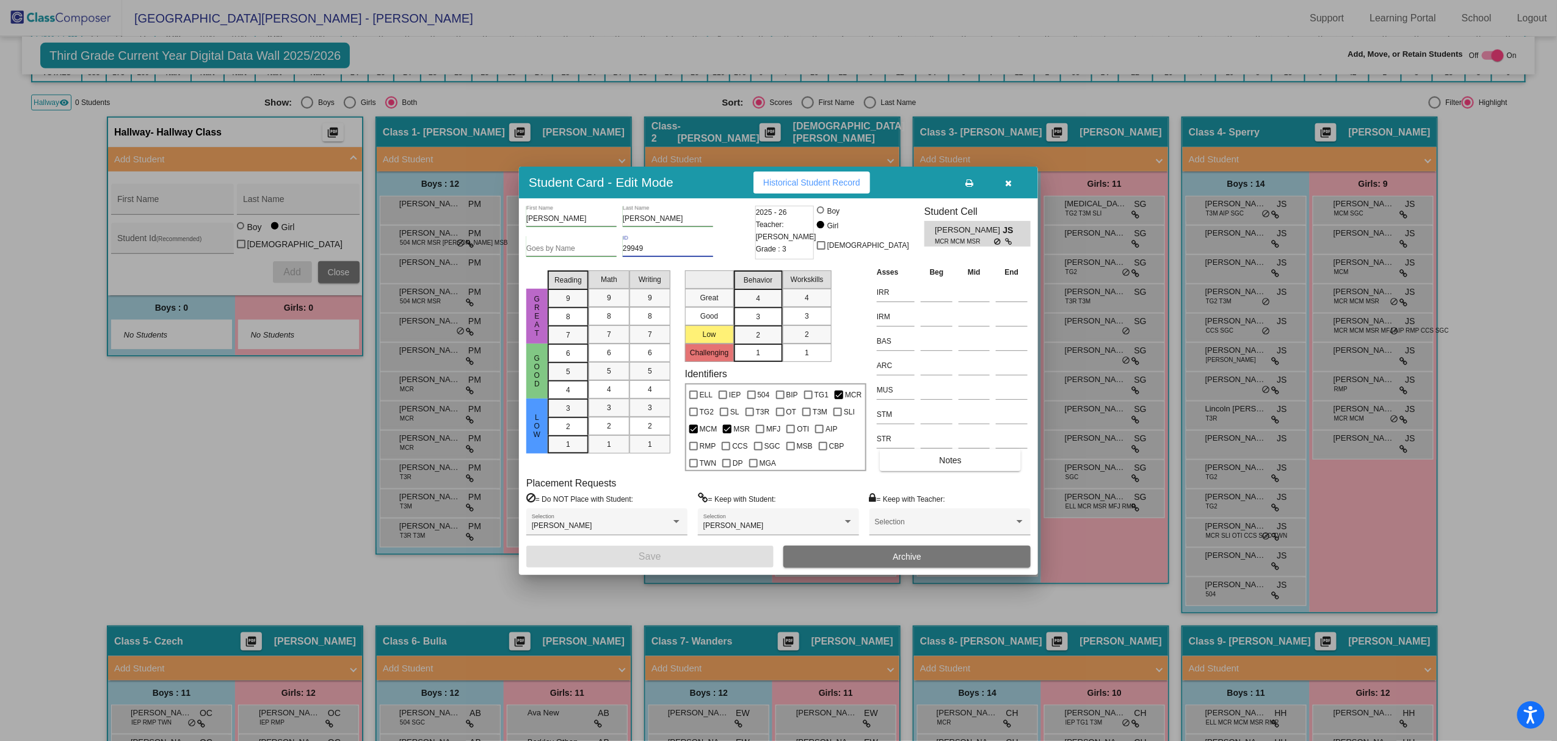
drag, startPoint x: 865, startPoint y: 326, endPoint x: 700, endPoint y: 245, distance: 184.3
click at [700, 245] on input "29949" at bounding box center [668, 249] width 90 height 9
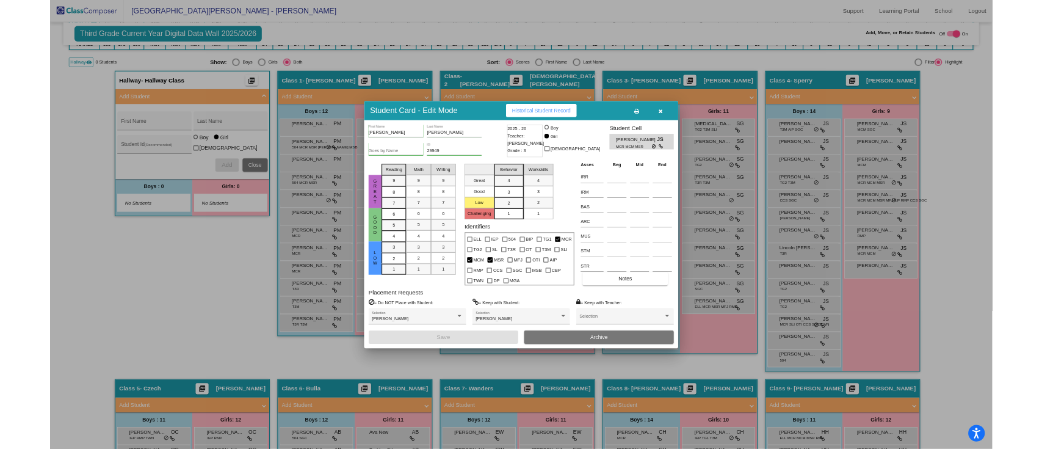
scroll to position [459, 0]
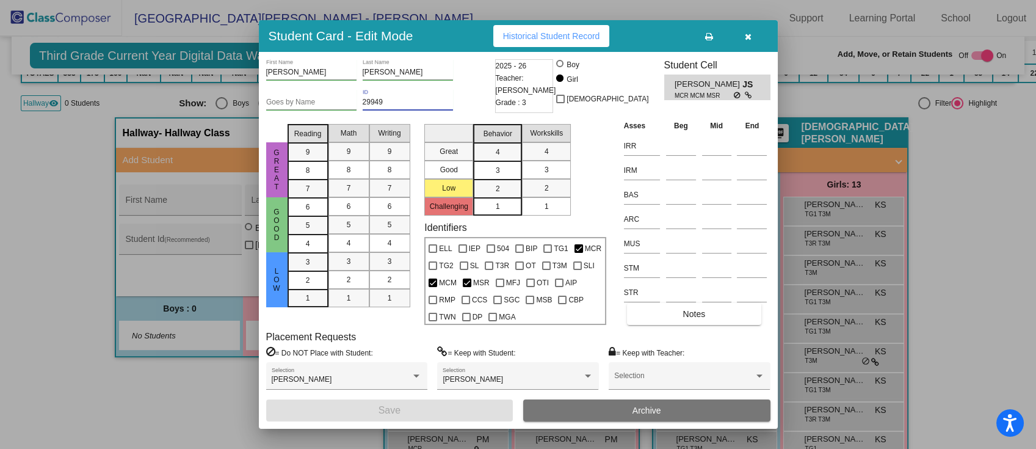
click at [747, 38] on icon "button" at bounding box center [748, 36] width 7 height 9
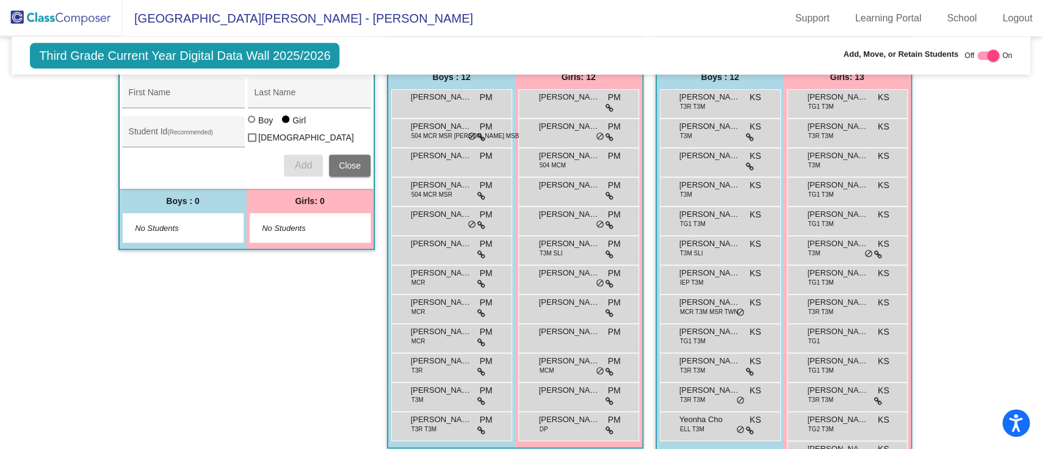
scroll to position [0, 0]
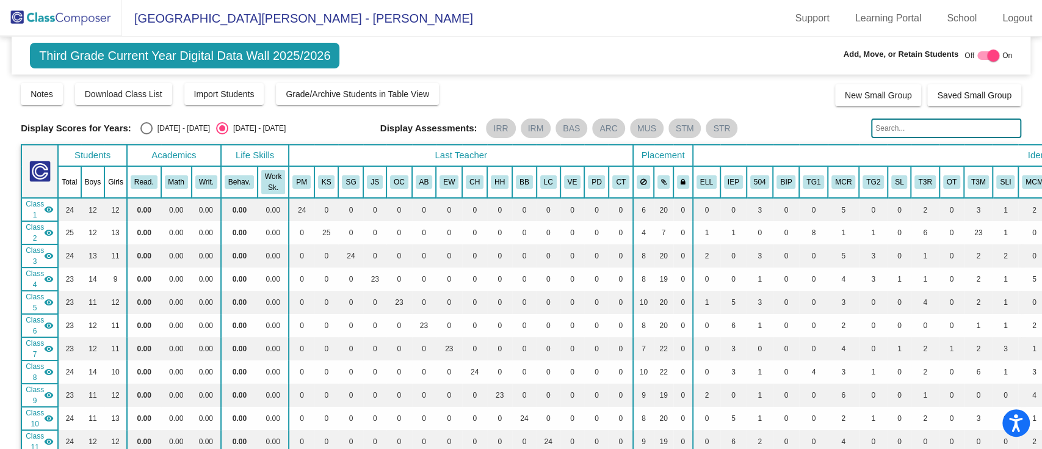
click at [1012, 61] on div "Third Grade Current Year Digital Data Wall 2025/2026 Add, Move, or Retain Stude…" at bounding box center [521, 56] width 1019 height 38
